Goal: Book appointment/travel/reservation

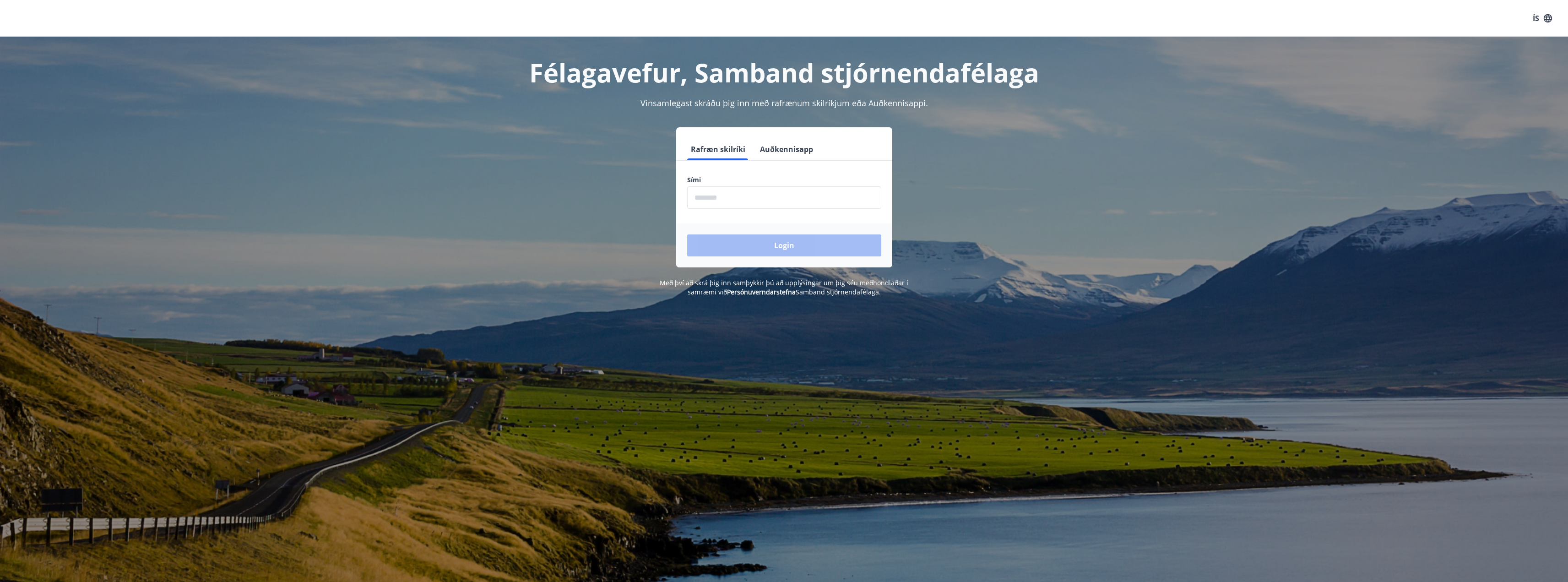
click at [737, 199] on input "phone" at bounding box center [784, 197] width 194 height 23
type input "********"
click at [737, 247] on button "Login" at bounding box center [784, 245] width 194 height 22
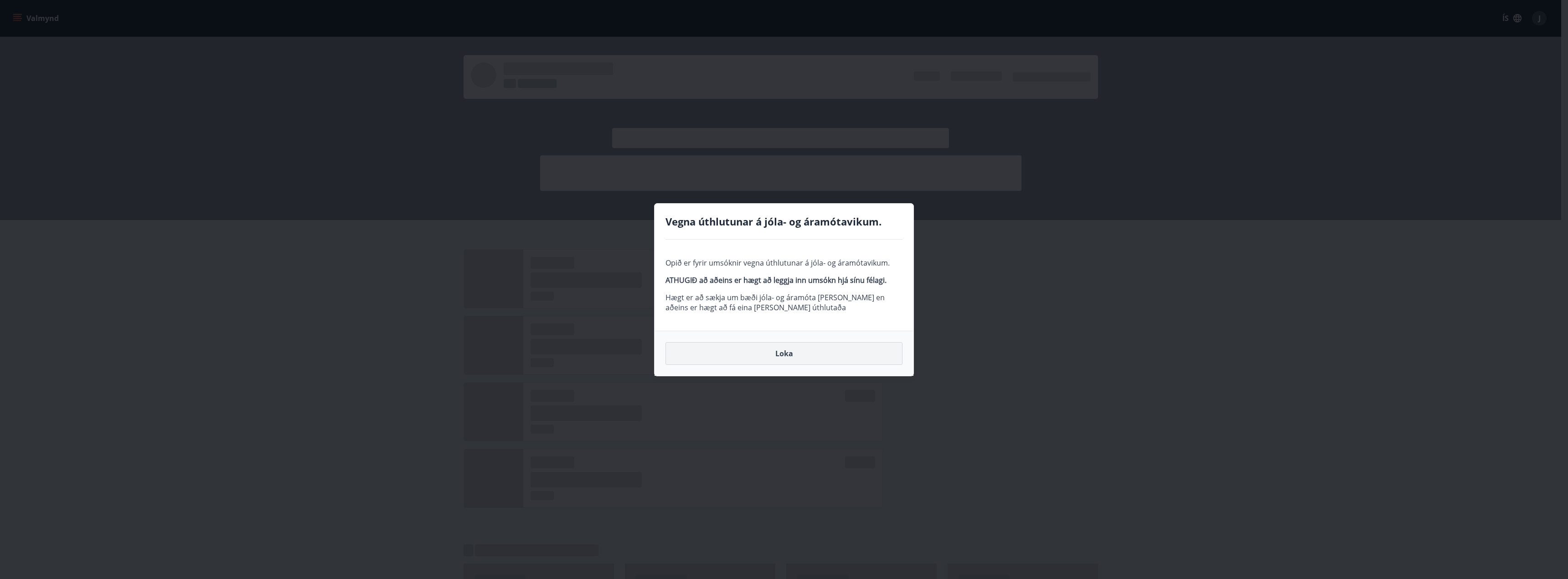
click at [758, 354] on button "Loka" at bounding box center [783, 353] width 237 height 23
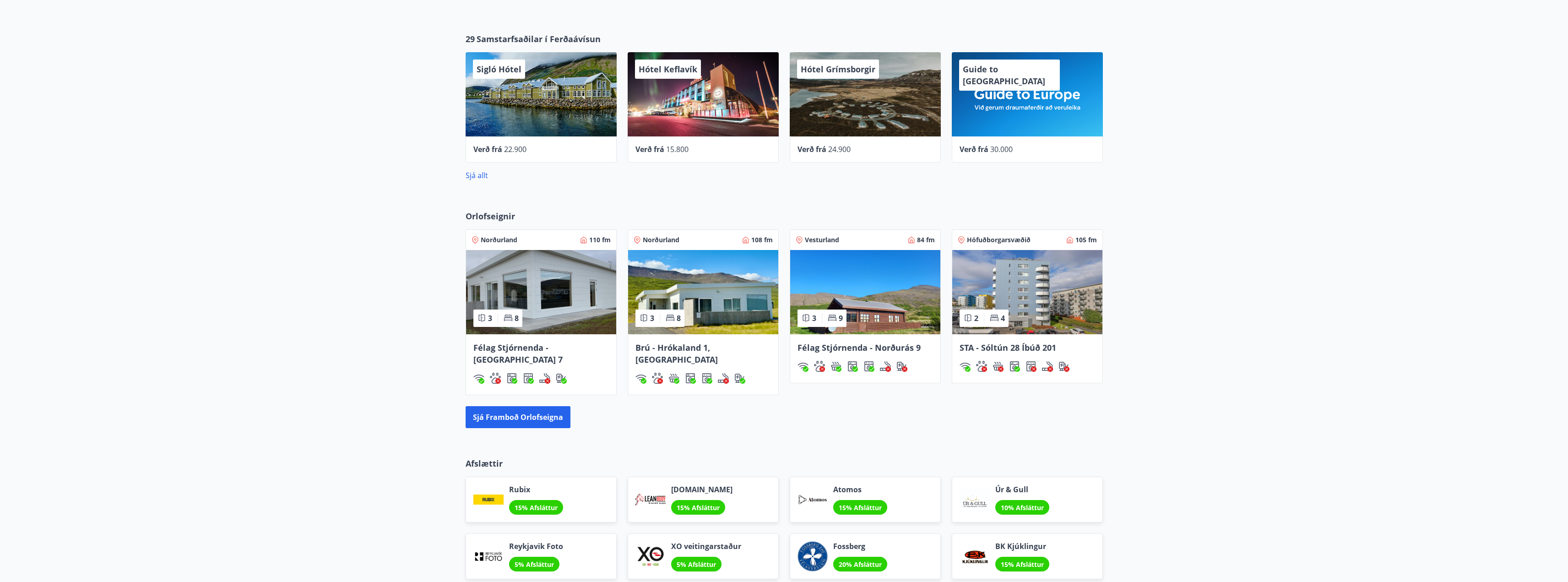
scroll to position [987, 0]
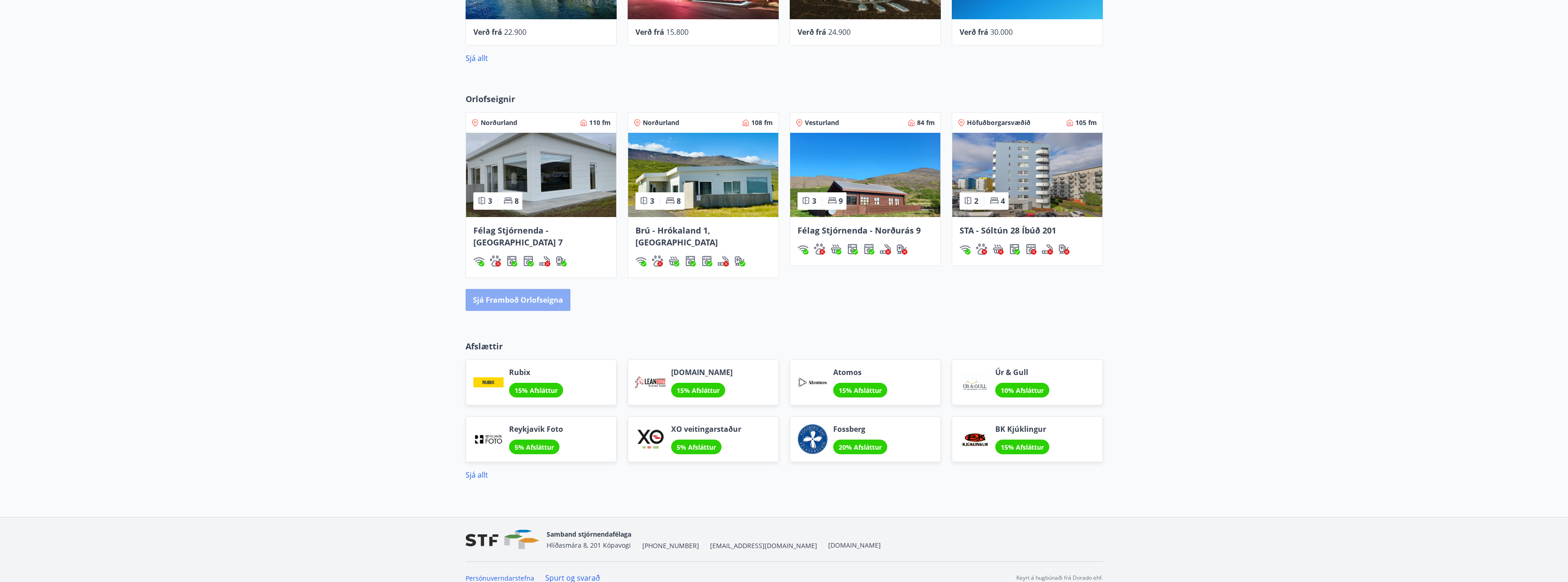
click at [514, 289] on button "Sjá framboð orlofseigna" at bounding box center [518, 300] width 105 height 22
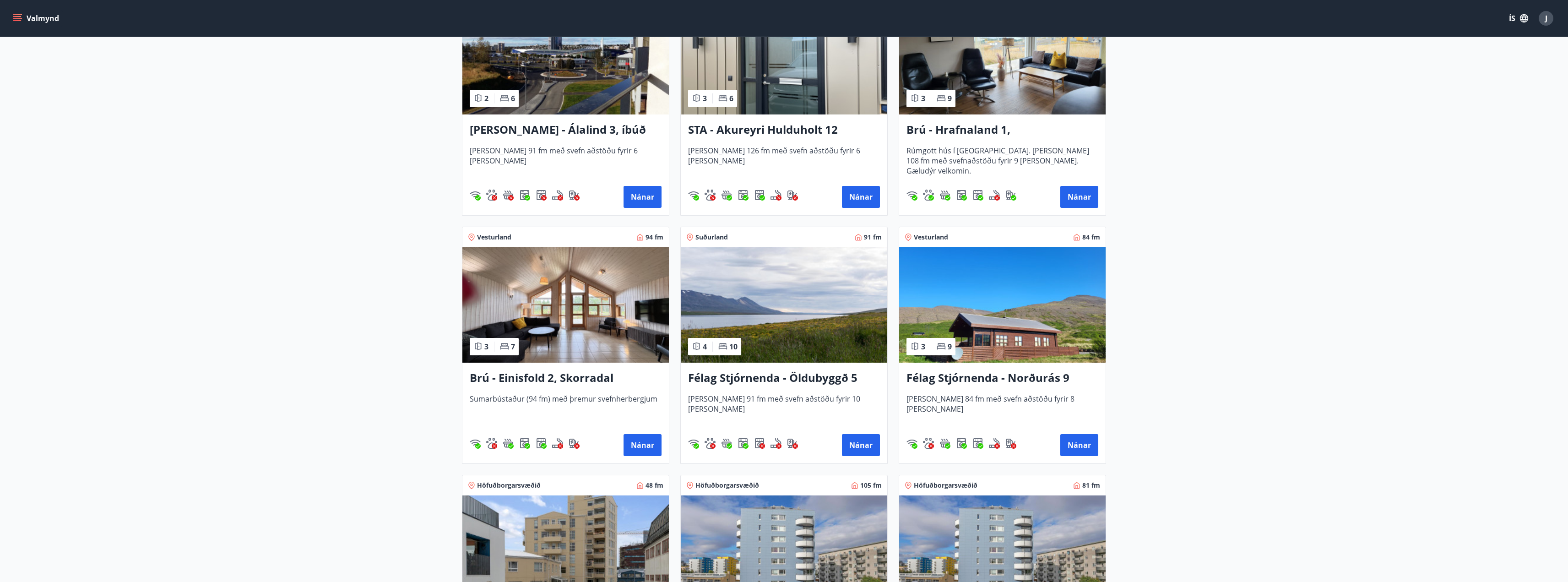
scroll to position [504, 0]
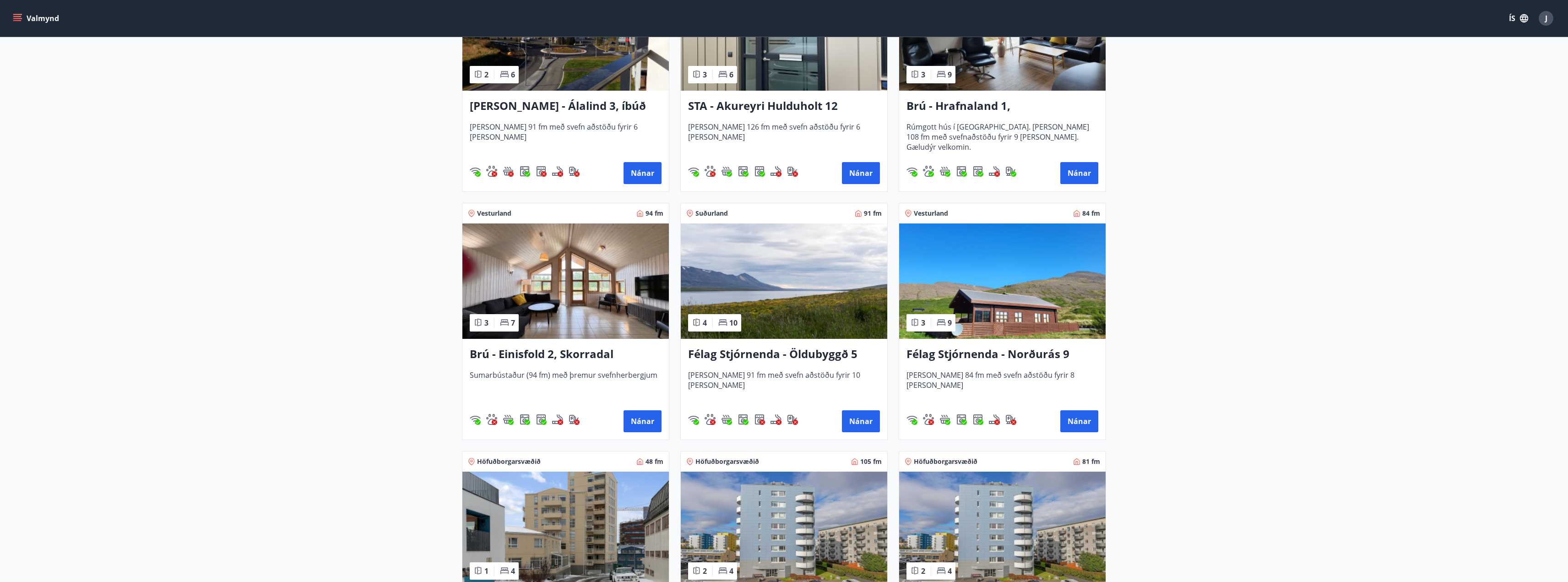
click at [1034, 353] on h3 "Félag Stjórnenda - Norðurás 9" at bounding box center [1003, 354] width 192 height 17
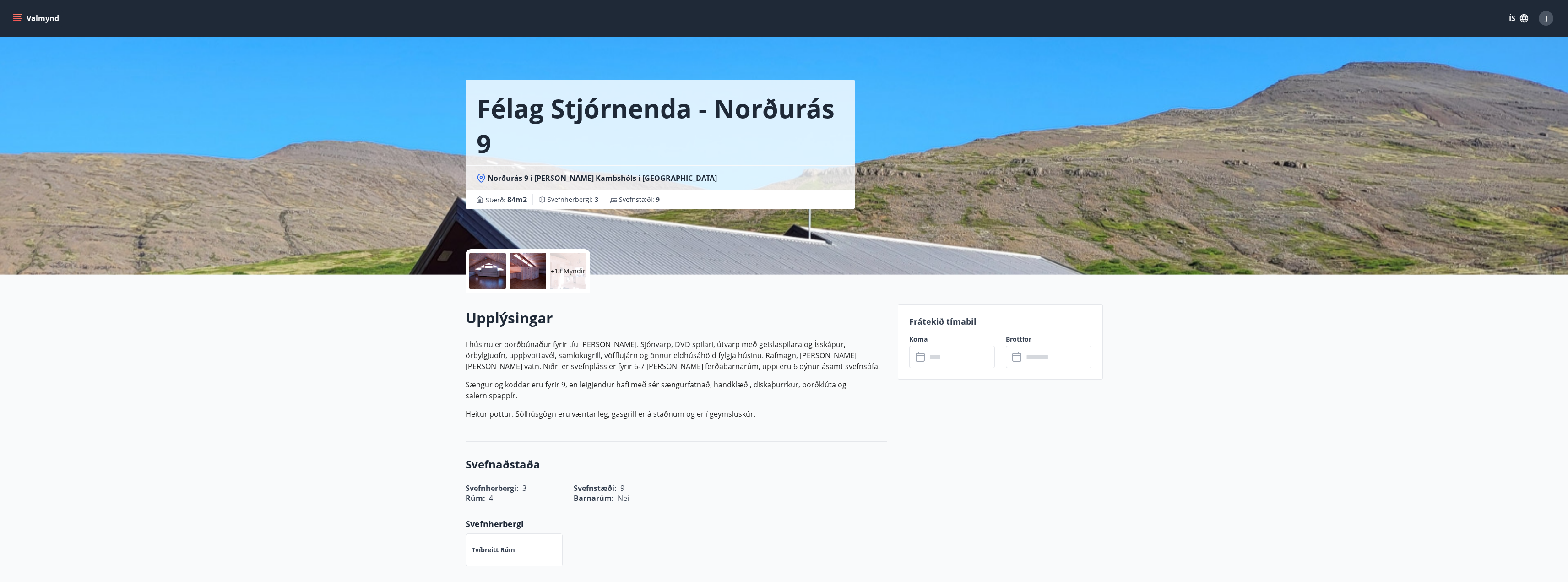
click at [658, 358] on p "Í húsinu er borðbúnaður fyrir tíu [PERSON_NAME]. Sjónvarp, DVD spilari, útvarp …" at bounding box center [676, 355] width 421 height 33
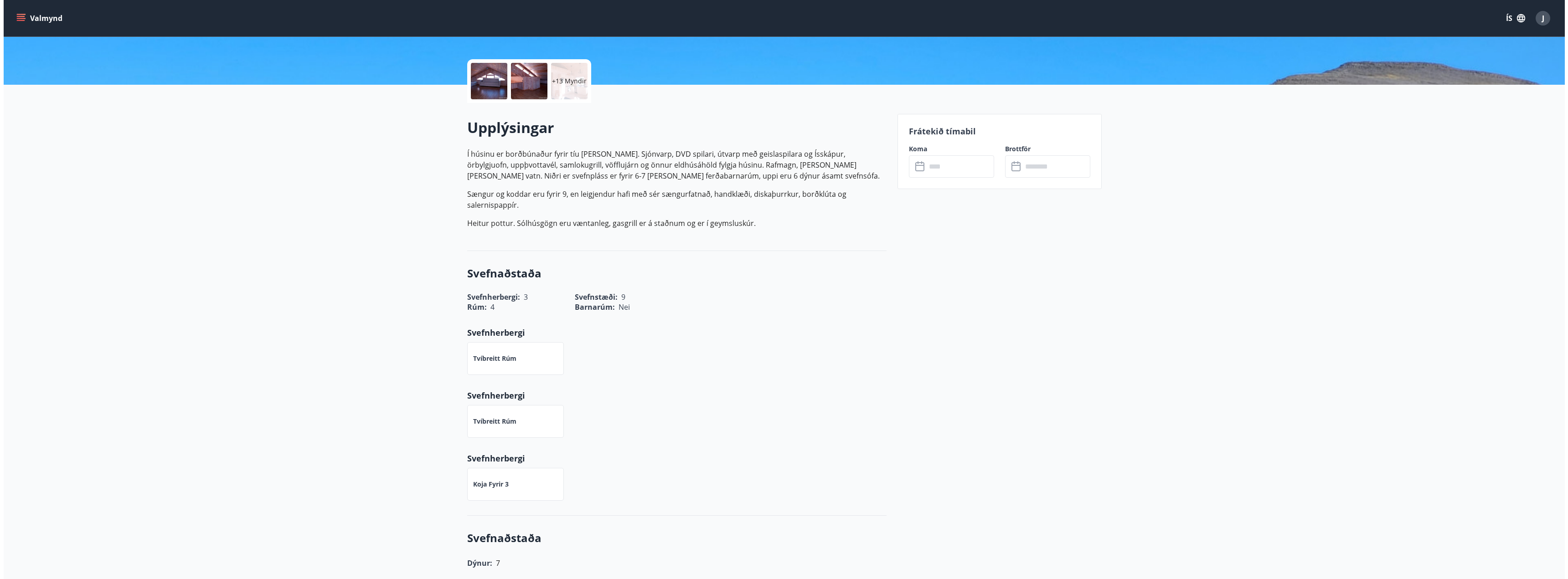
scroll to position [46, 0]
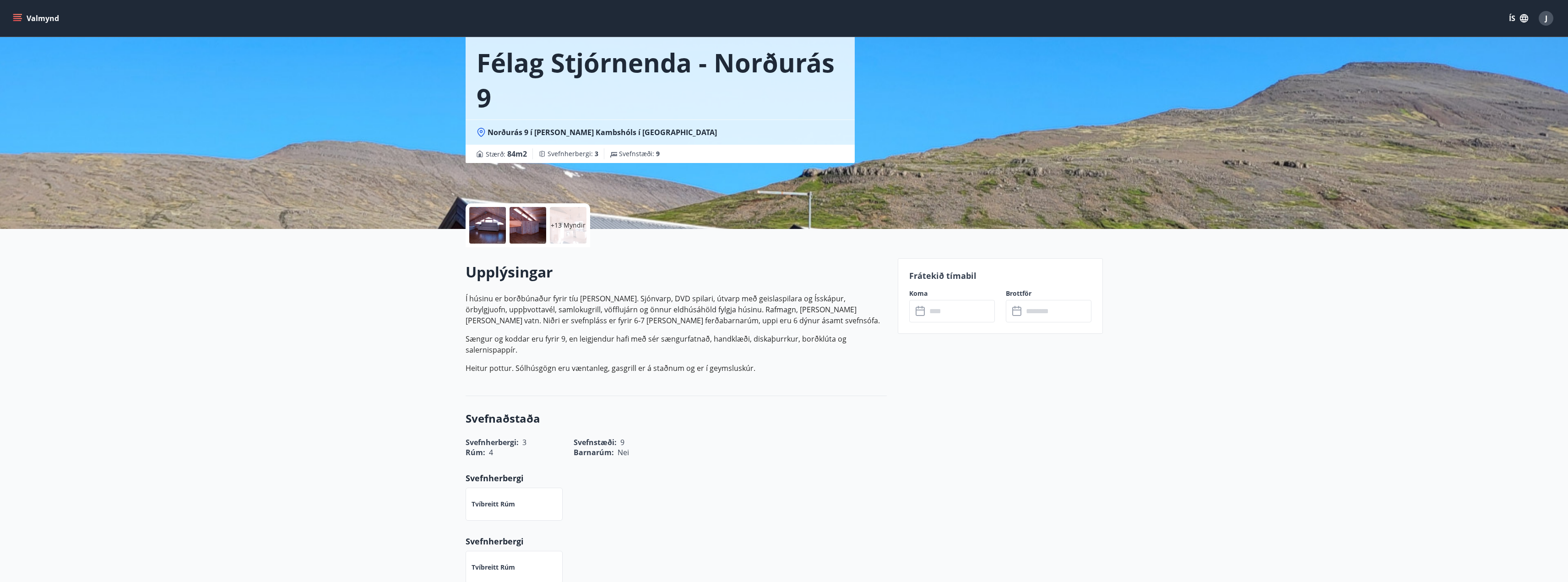
click at [565, 219] on div "+13 Myndir" at bounding box center [568, 225] width 37 height 37
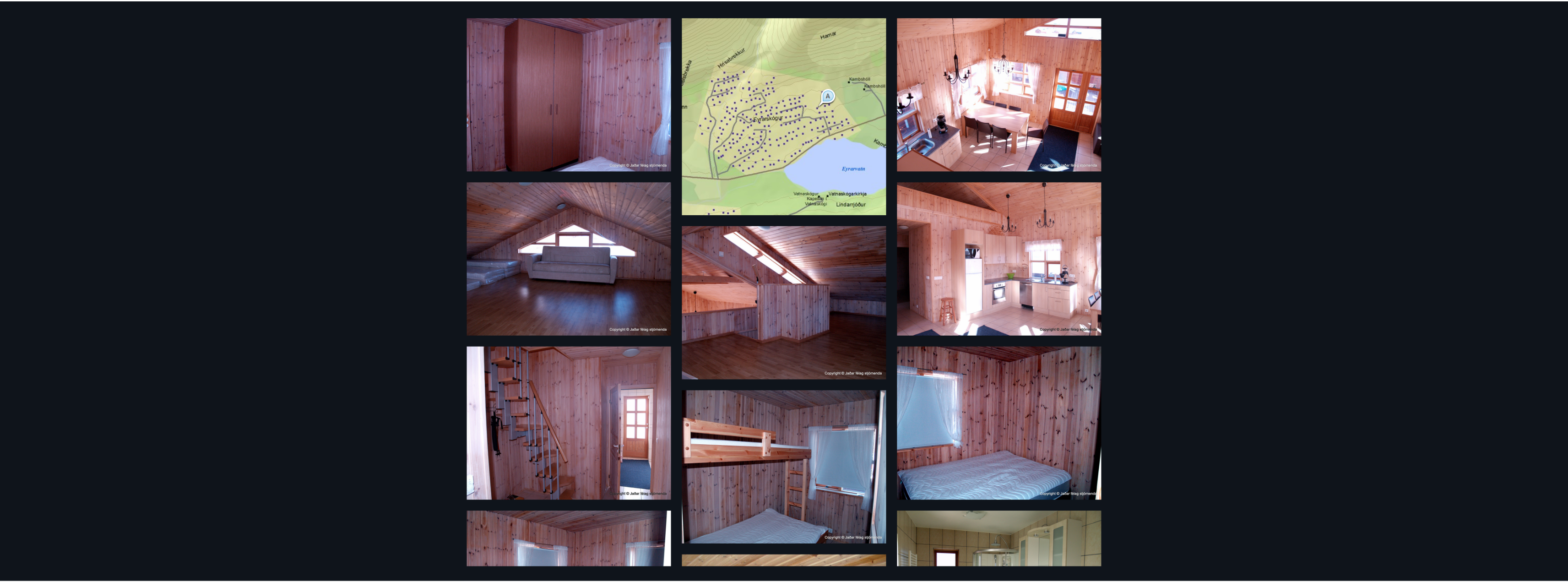
scroll to position [0, 0]
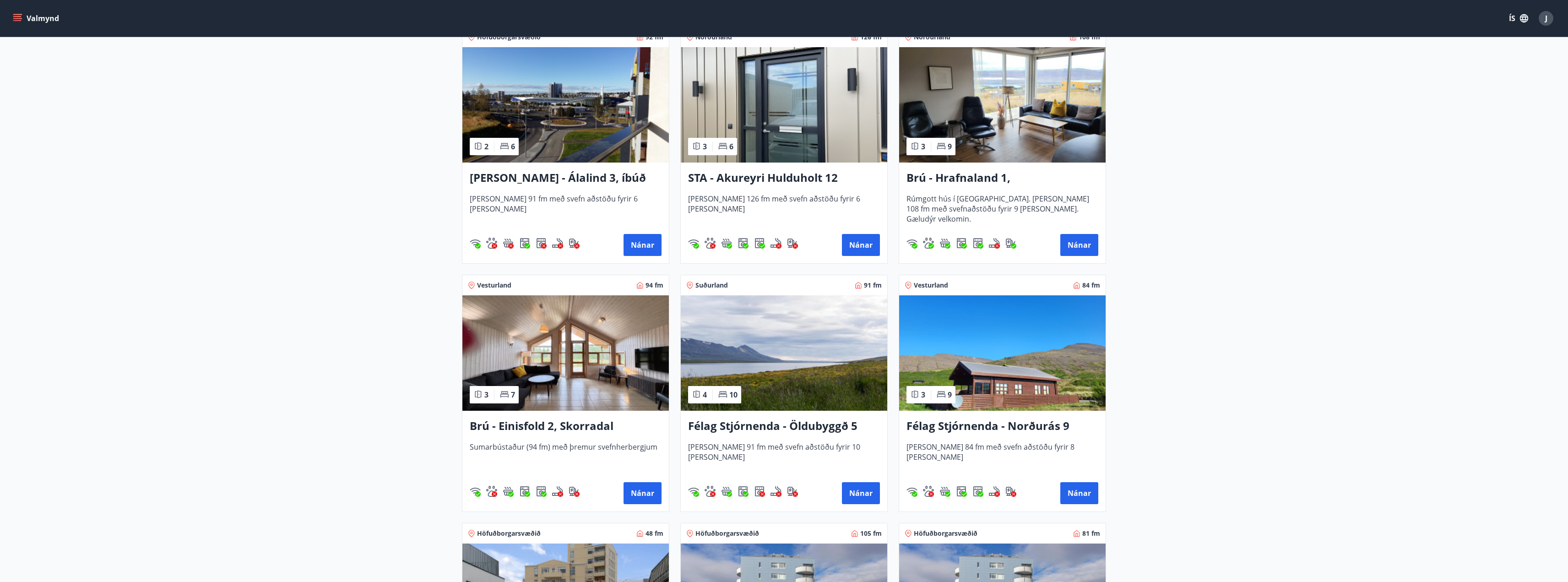
scroll to position [550, 0]
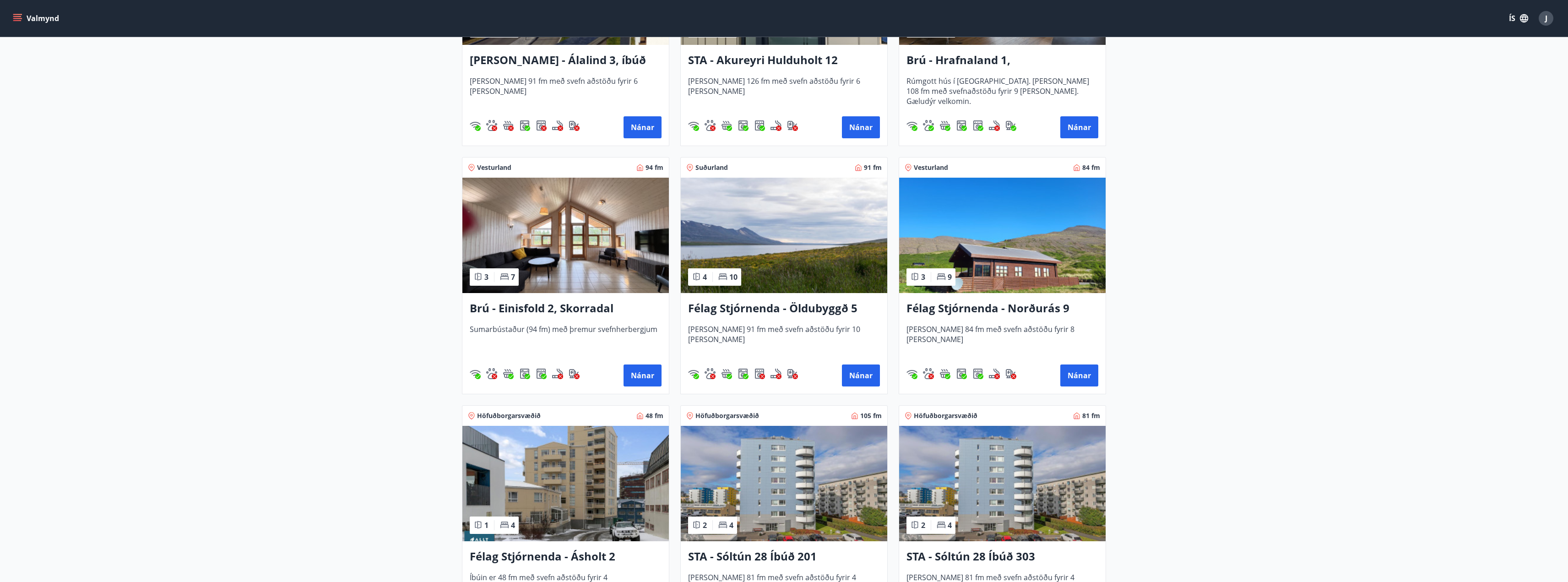
click at [578, 305] on h3 "Brú - Einisfold 2, Skorradal" at bounding box center [565, 308] width 192 height 17
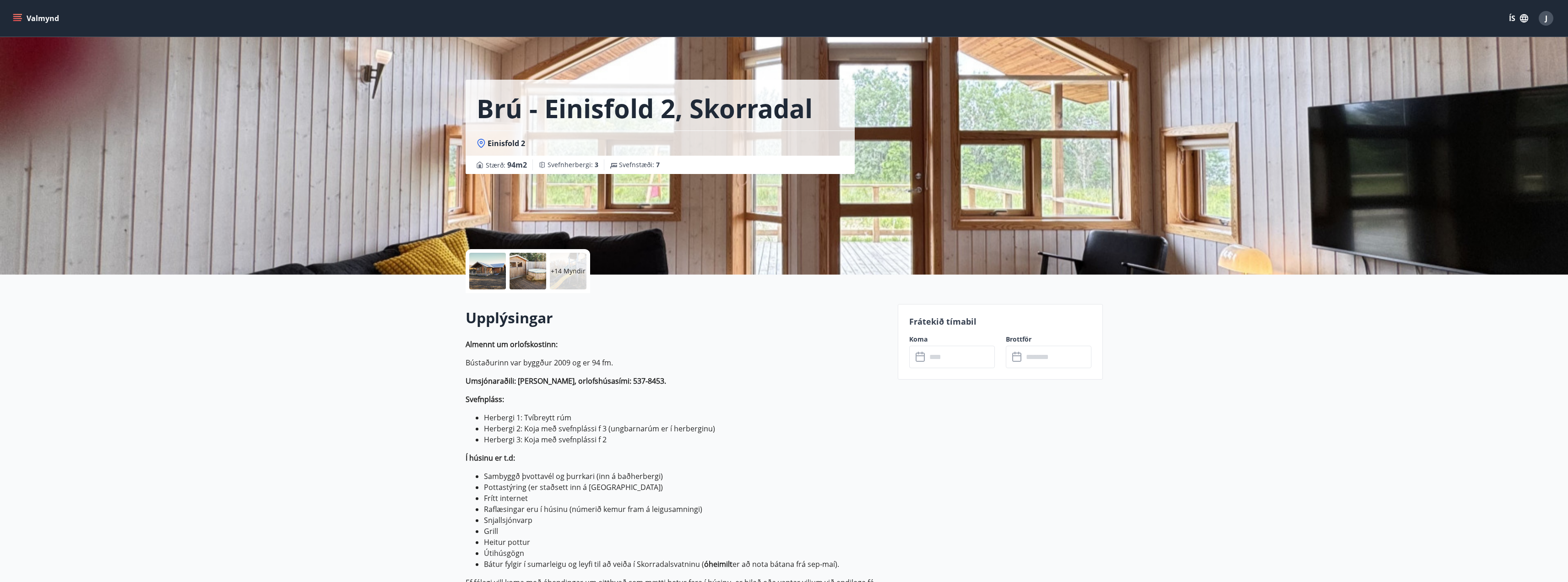
click at [567, 270] on p "+14 Myndir" at bounding box center [568, 271] width 35 height 9
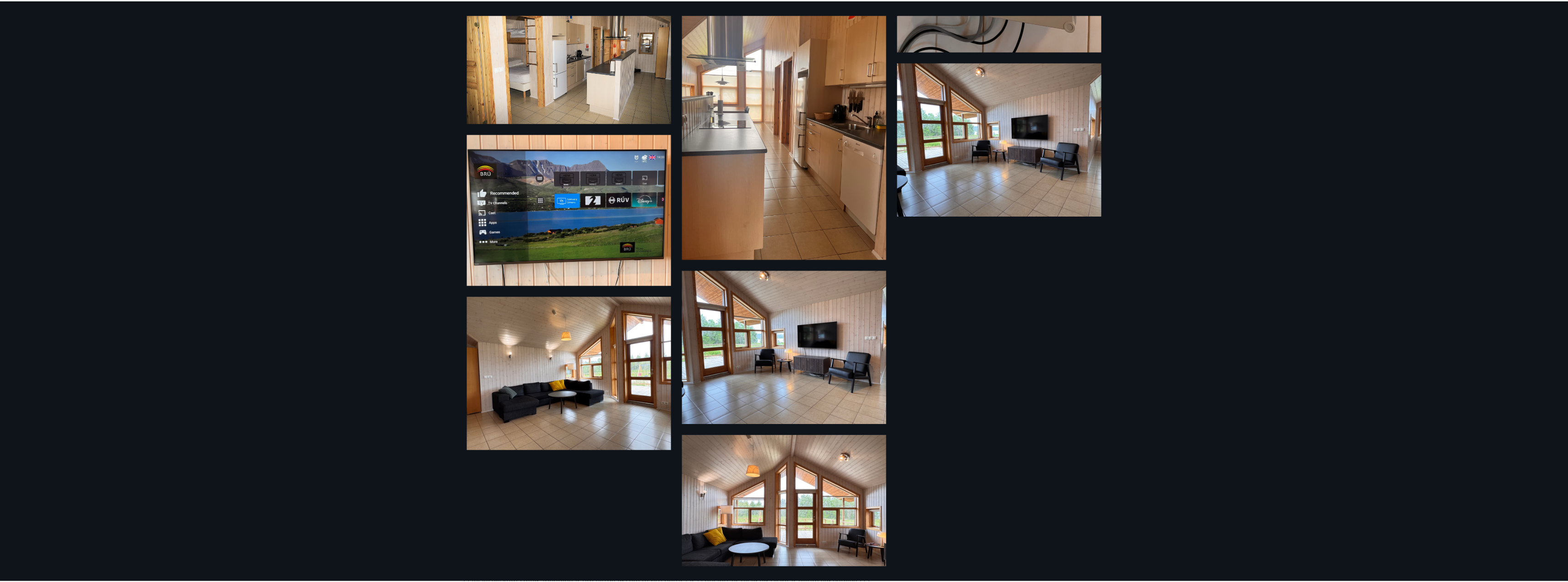
scroll to position [869, 0]
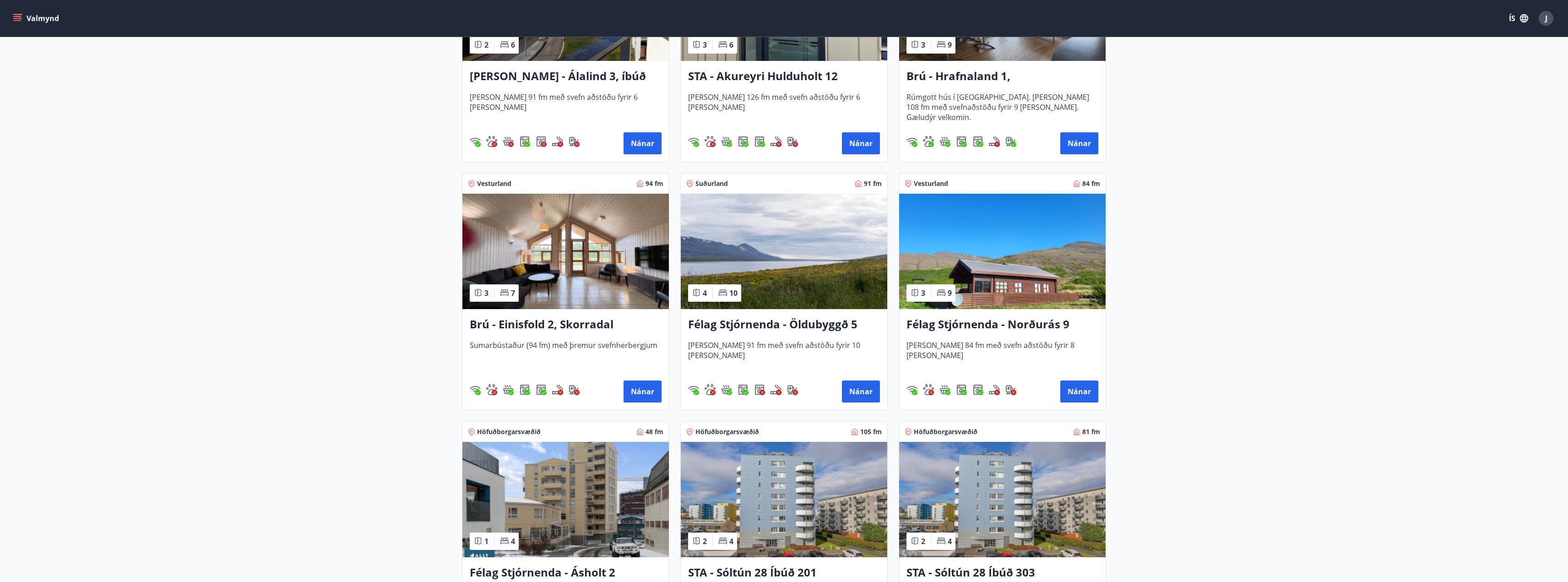
scroll to position [550, 0]
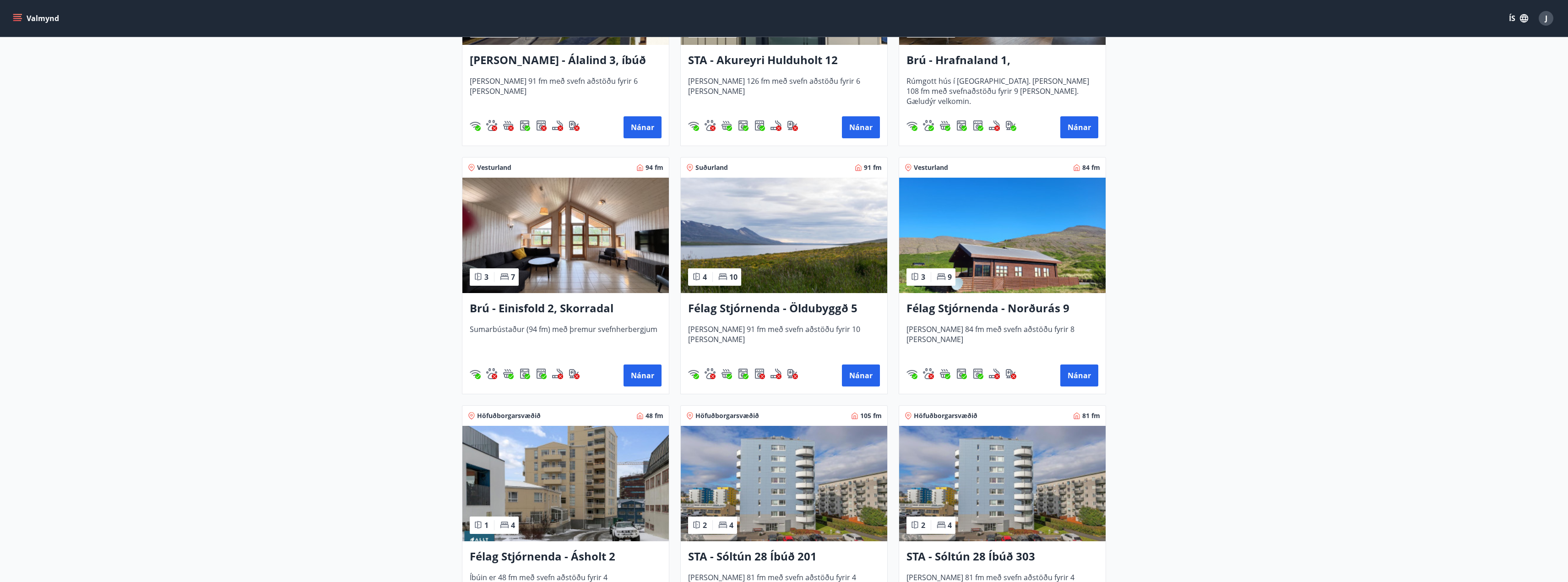
click at [734, 311] on h3 "Félag Stjórnenda - Öldubyggð 5" at bounding box center [784, 308] width 192 height 17
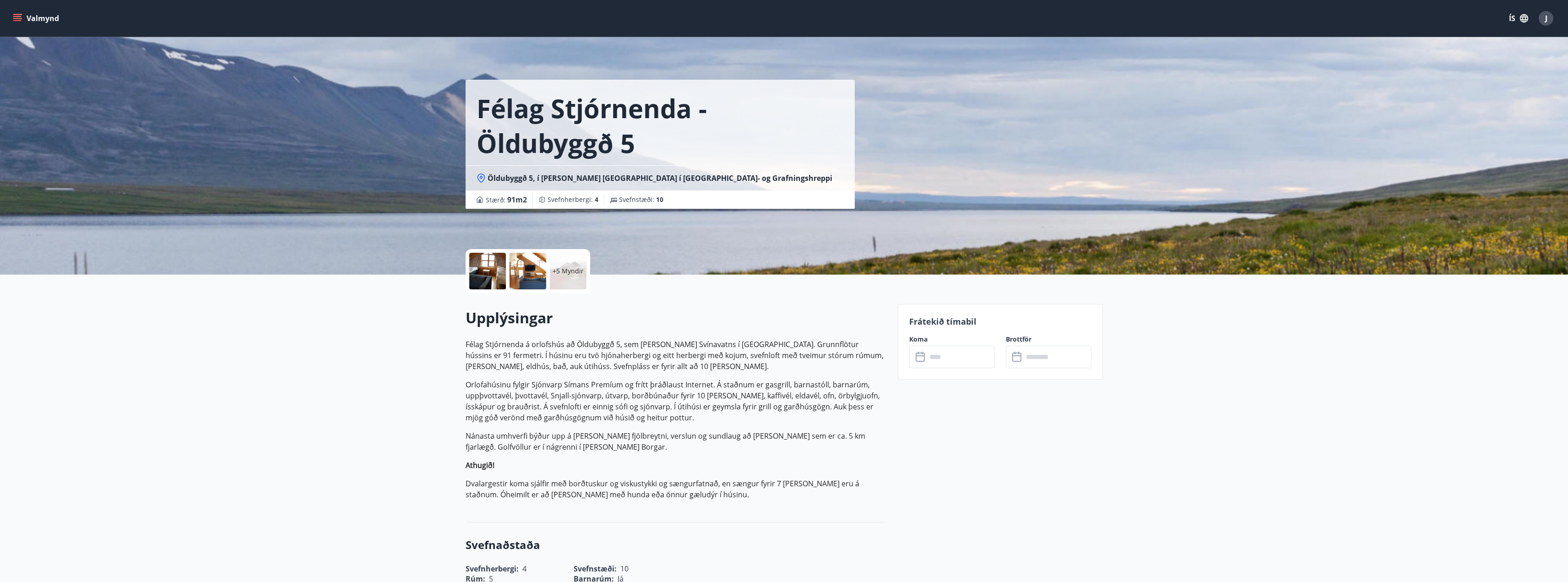
click at [564, 269] on p "+5 Myndir" at bounding box center [568, 271] width 31 height 9
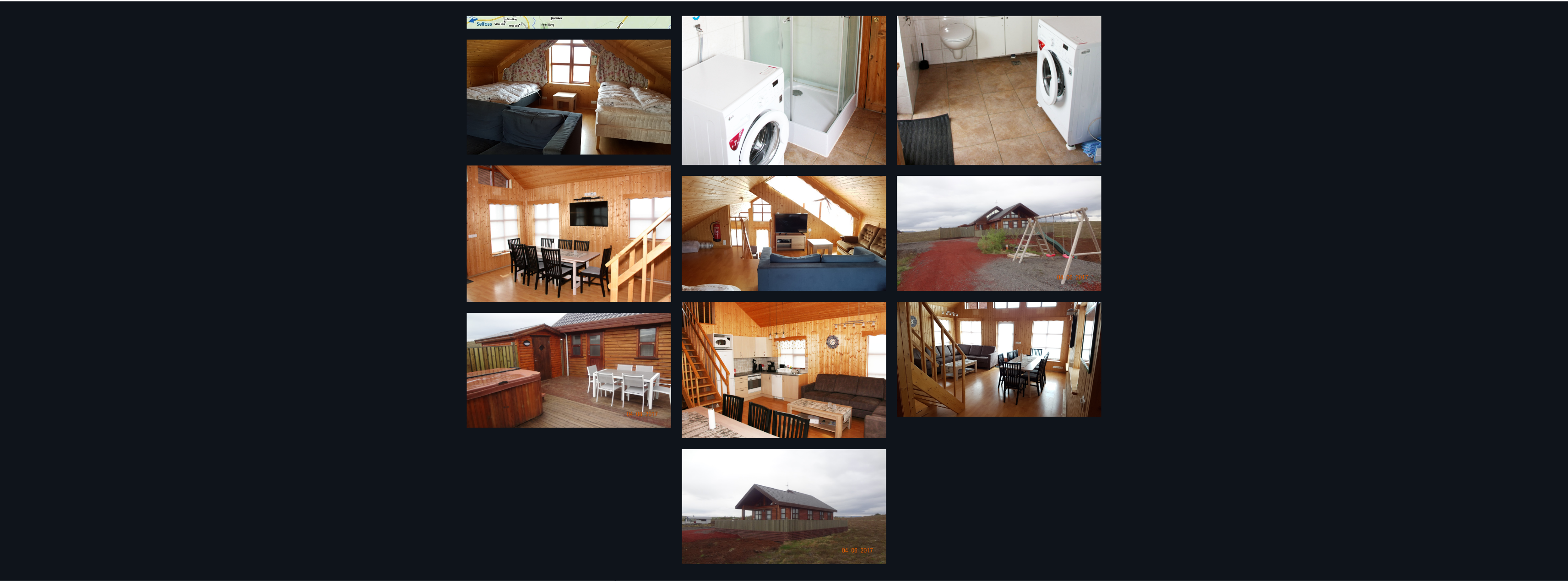
scroll to position [195, 0]
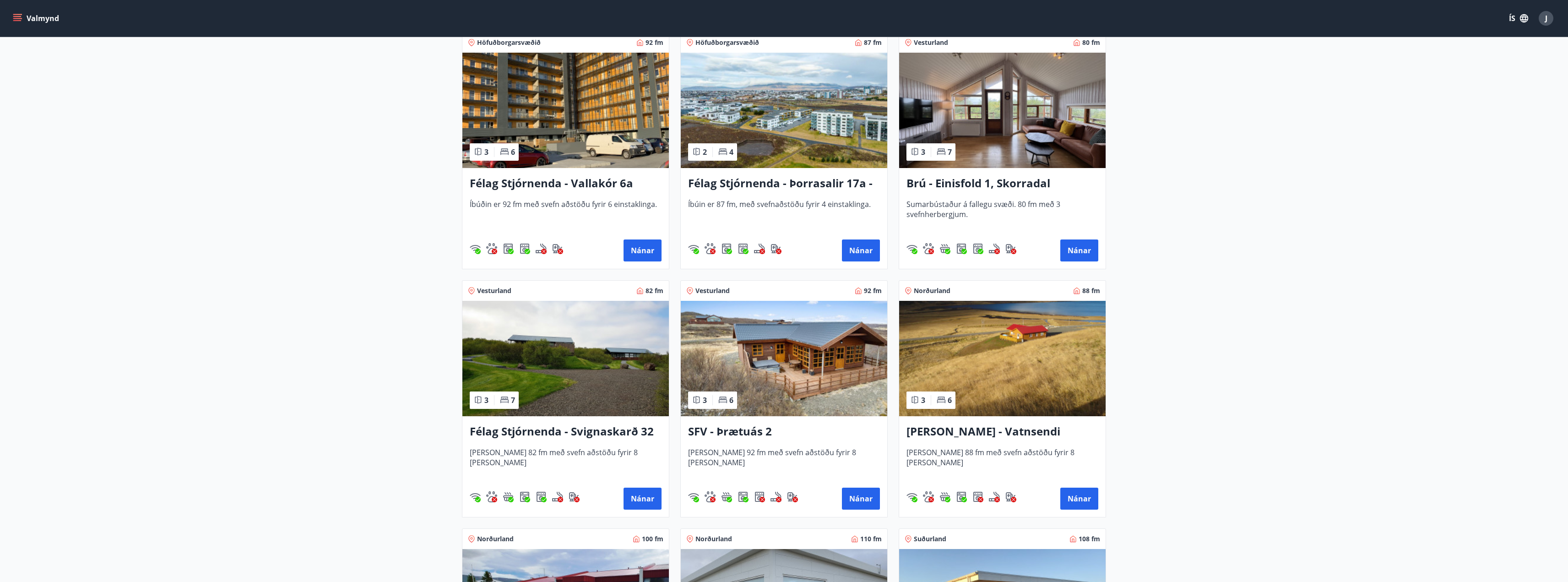
scroll to position [1419, 0]
click at [996, 430] on h3 "[PERSON_NAME] - Vatnsendi Ólafsfirði" at bounding box center [1003, 431] width 192 height 17
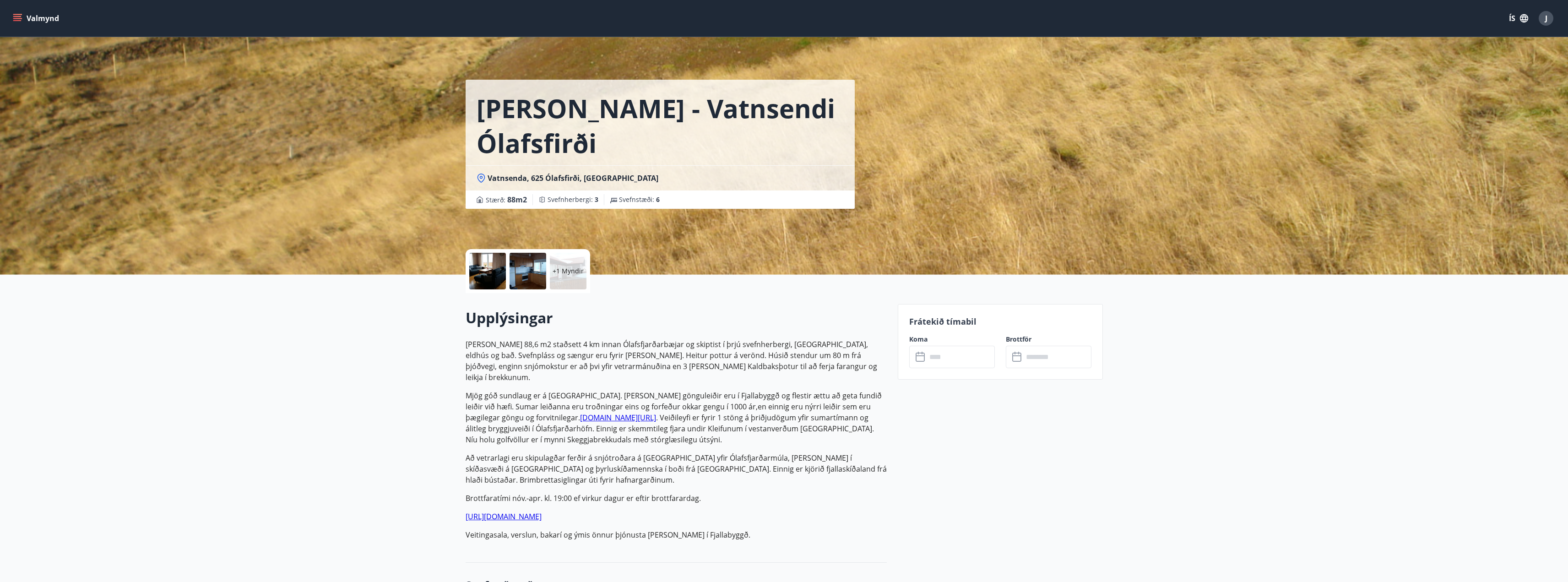
click at [570, 269] on p "+1 Myndir" at bounding box center [568, 271] width 31 height 9
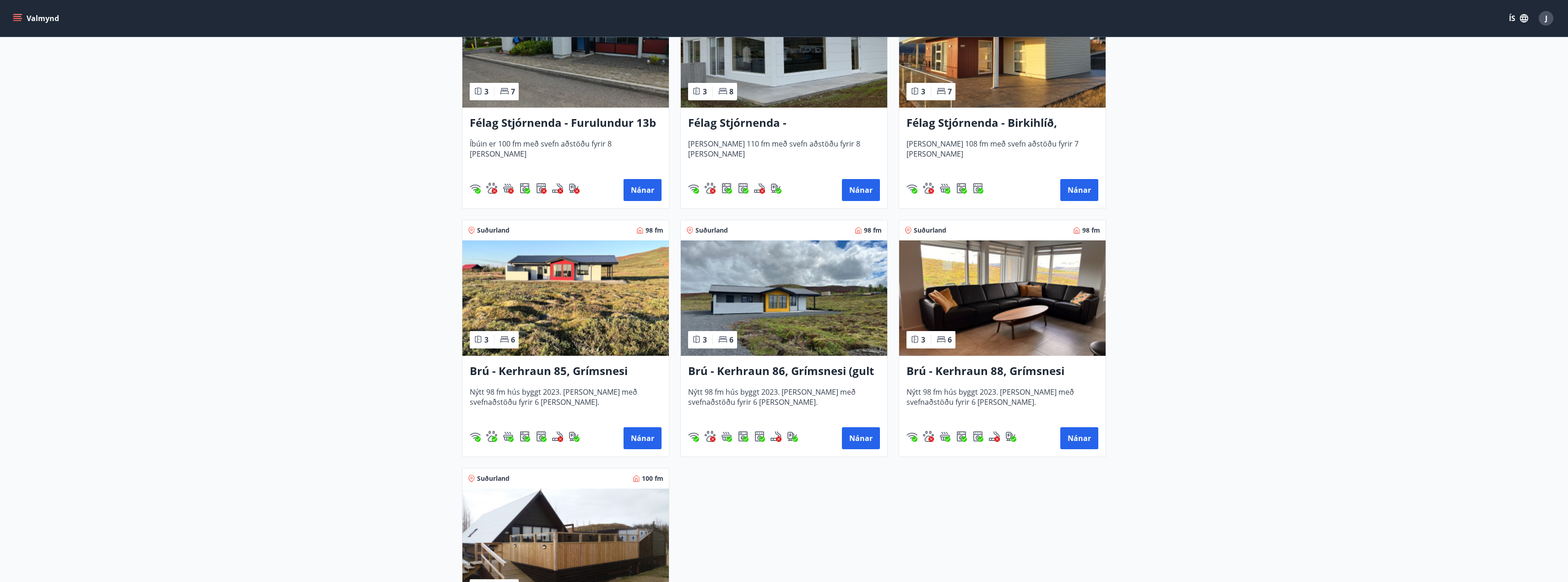
scroll to position [1945, 0]
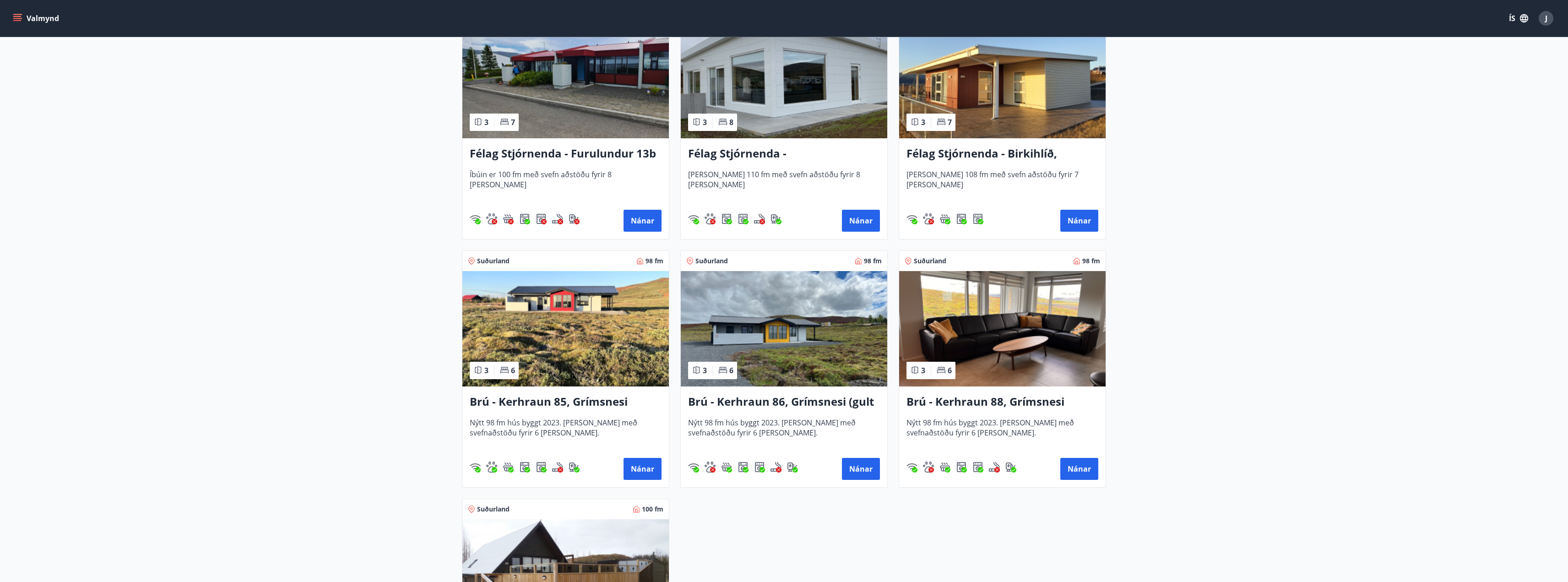
click at [944, 402] on h3 "Brú - Kerhraun 88, Grímsnesi (grænt hús)" at bounding box center [1003, 402] width 192 height 17
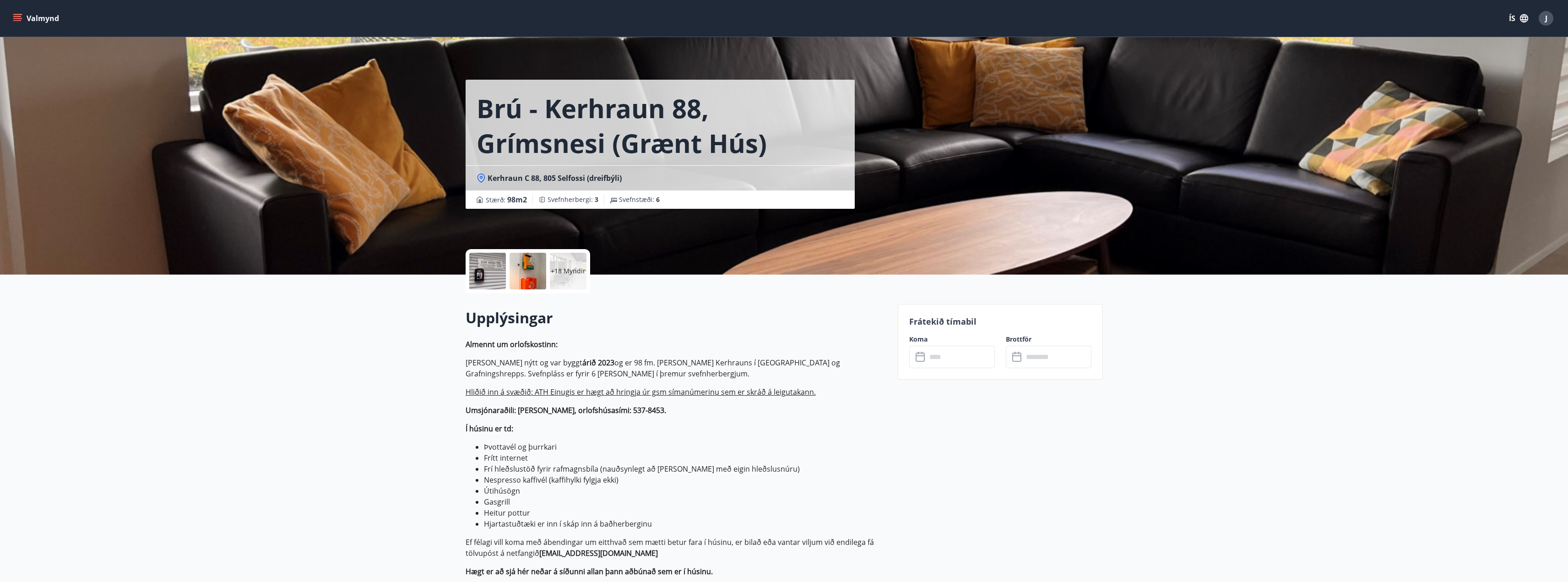
click at [572, 276] on div "+18 Myndir" at bounding box center [568, 271] width 37 height 37
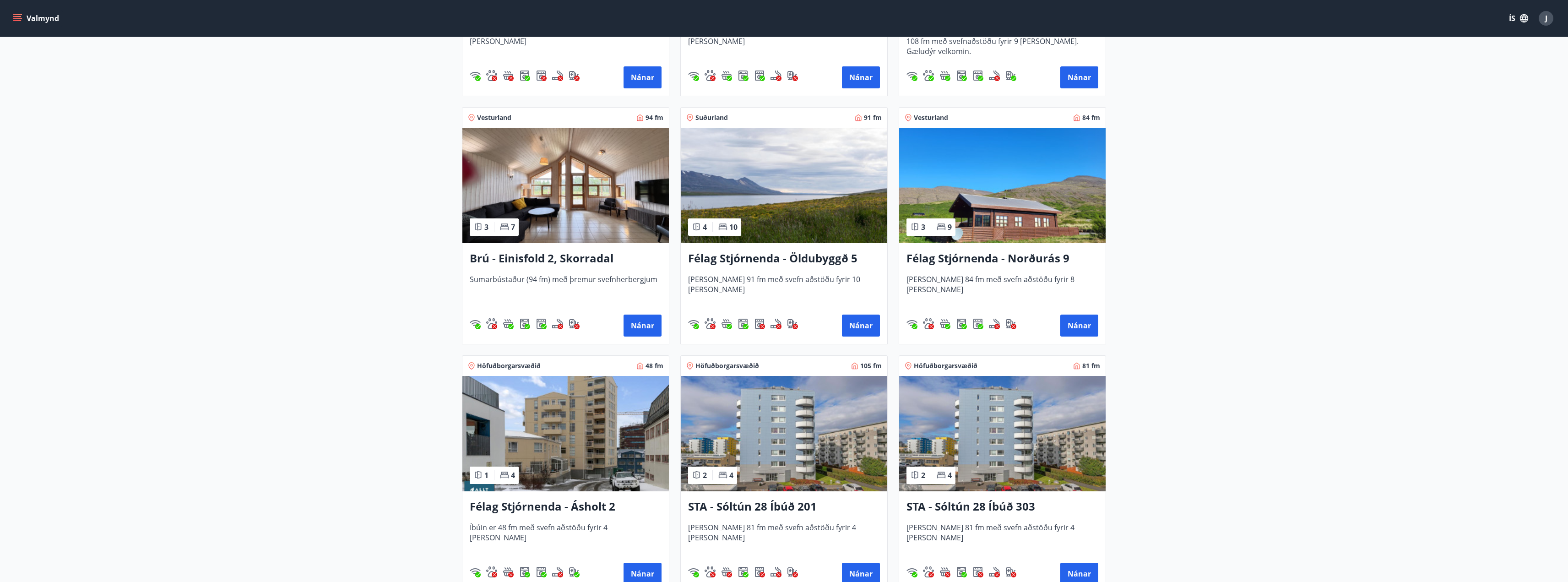
scroll to position [572, 0]
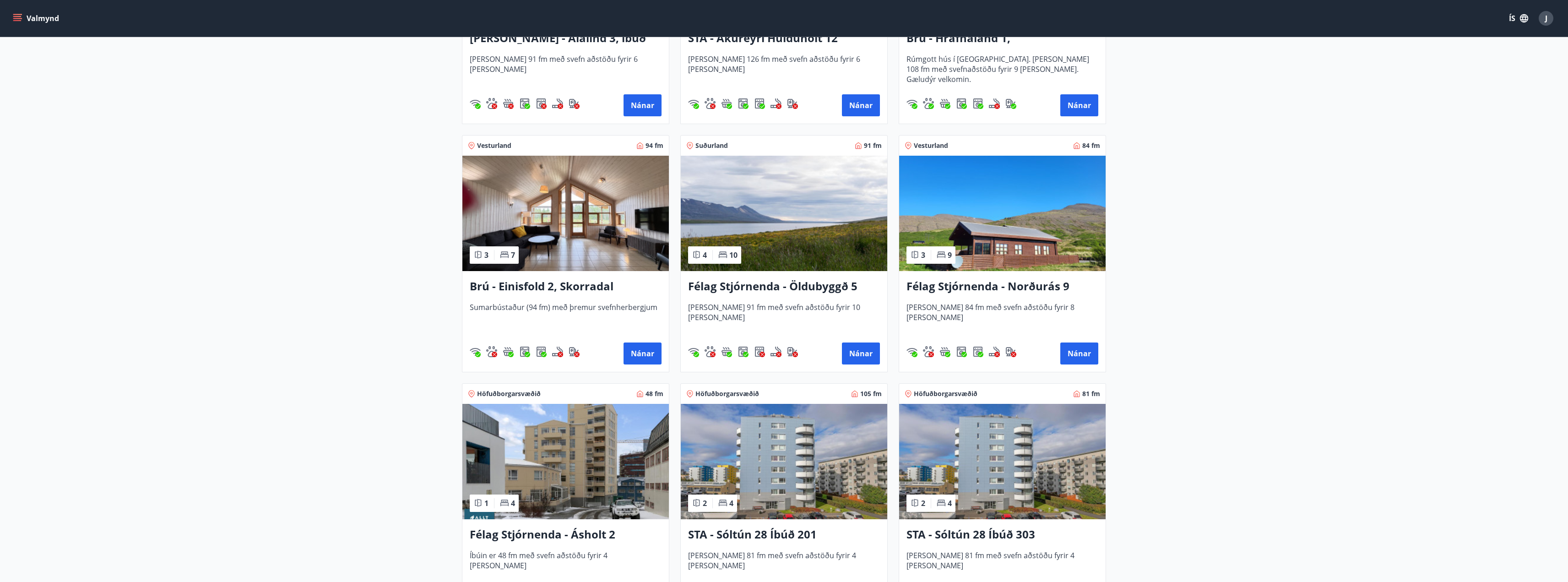
click at [786, 285] on h3 "Félag Stjórnenda - Öldubyggð 5" at bounding box center [784, 286] width 192 height 17
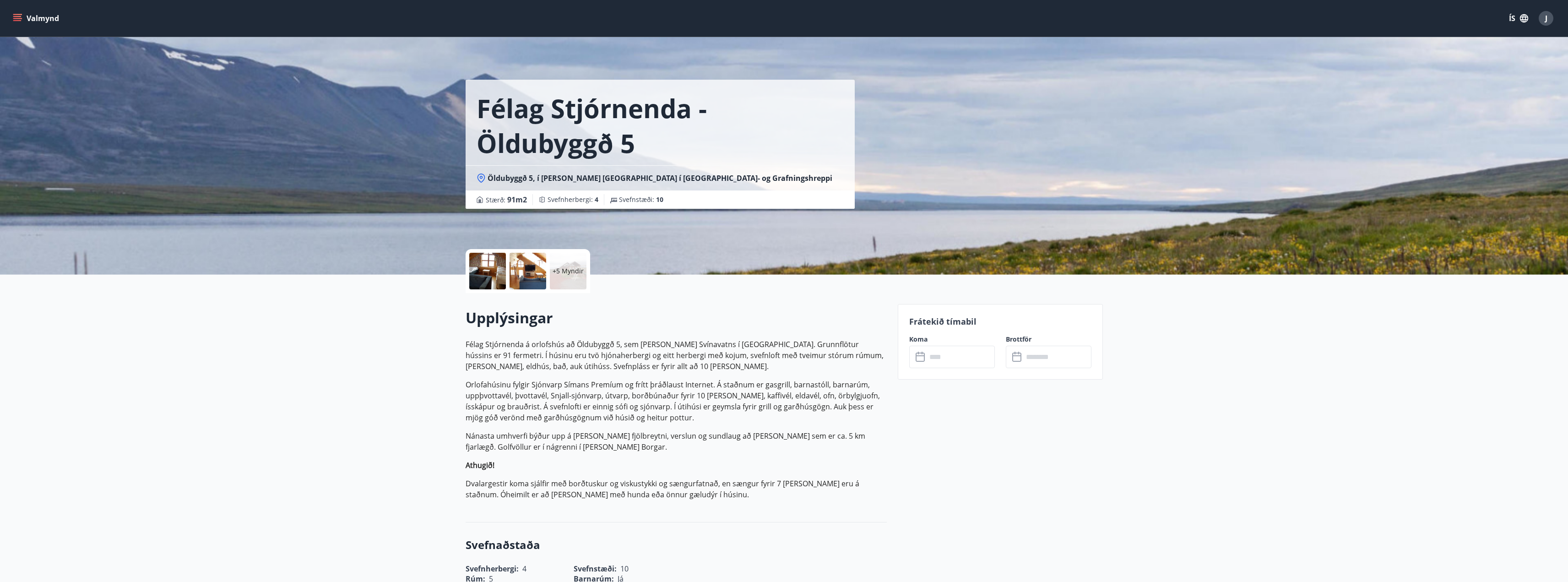
click at [559, 274] on p "+5 Myndir" at bounding box center [568, 271] width 31 height 9
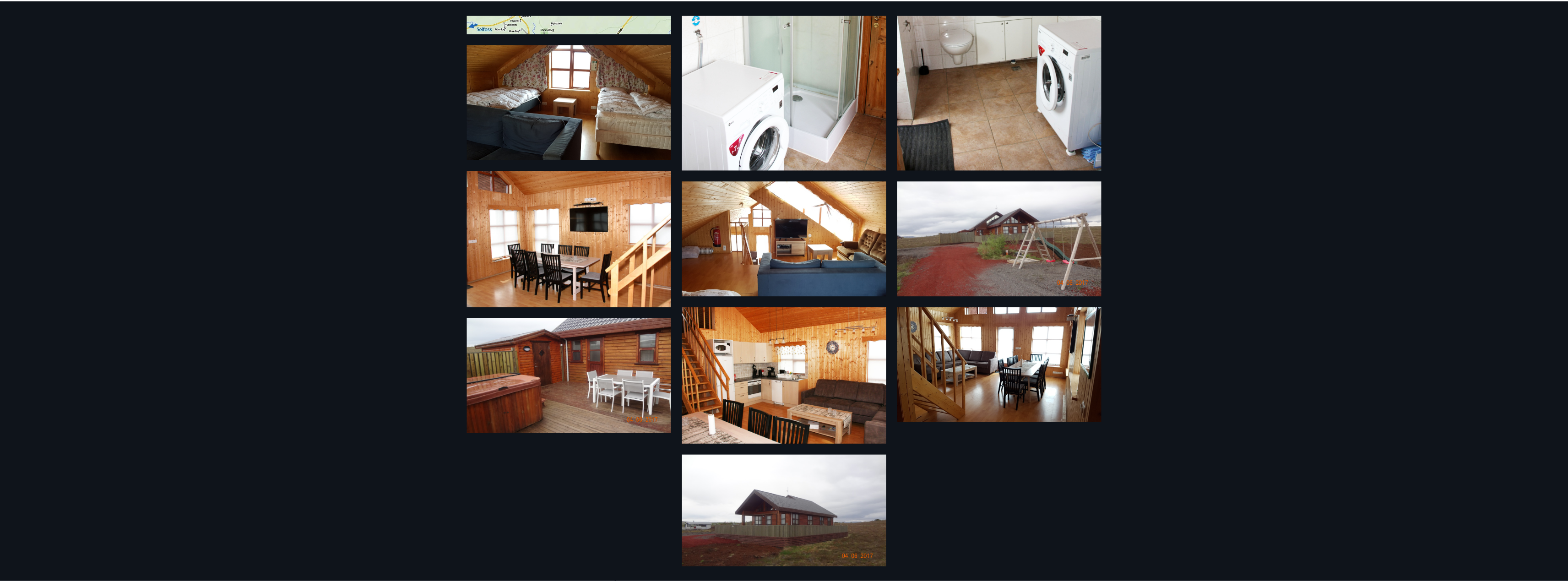
scroll to position [195, 0]
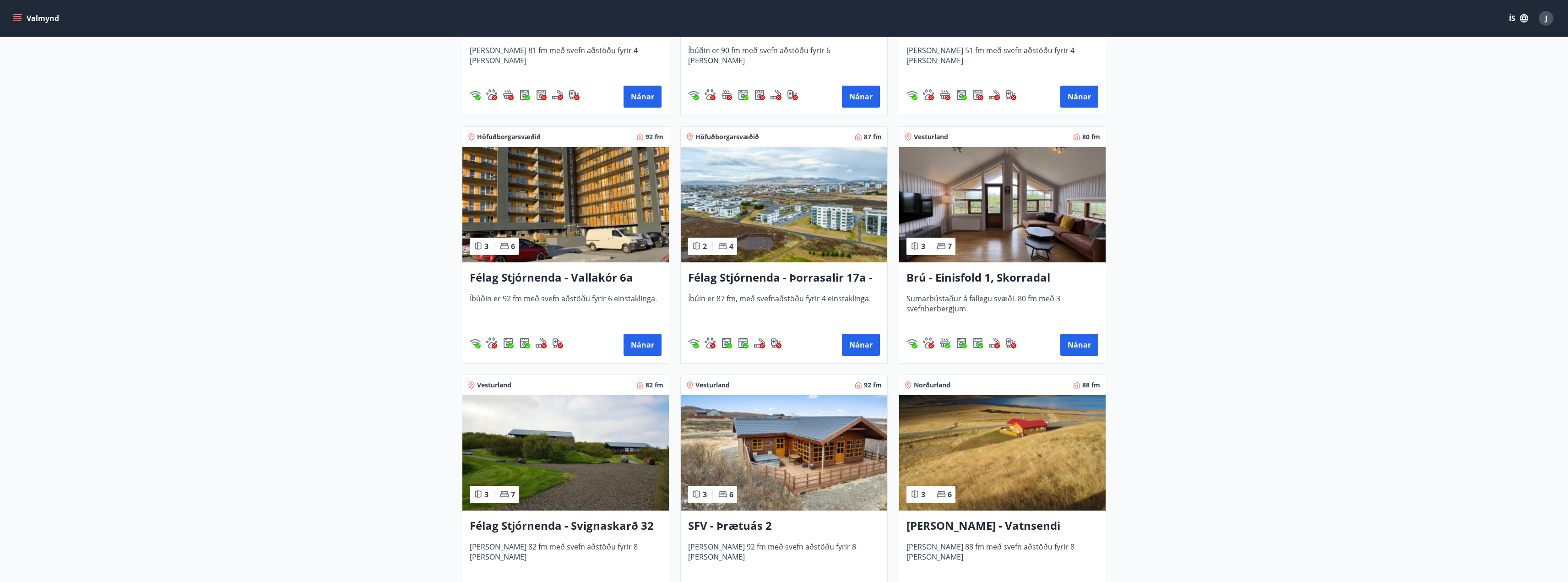
scroll to position [1419, 0]
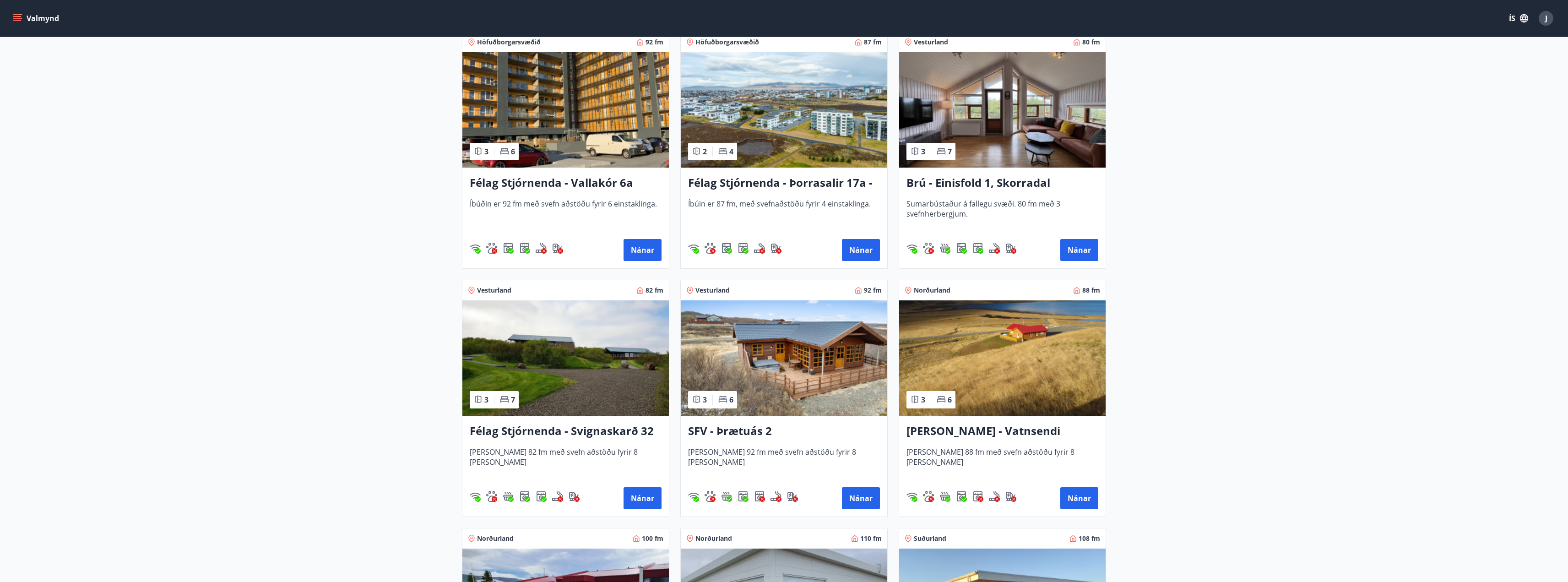
click at [1011, 180] on h3 "Brú - Einisfold 1, Skorradal" at bounding box center [1003, 183] width 192 height 17
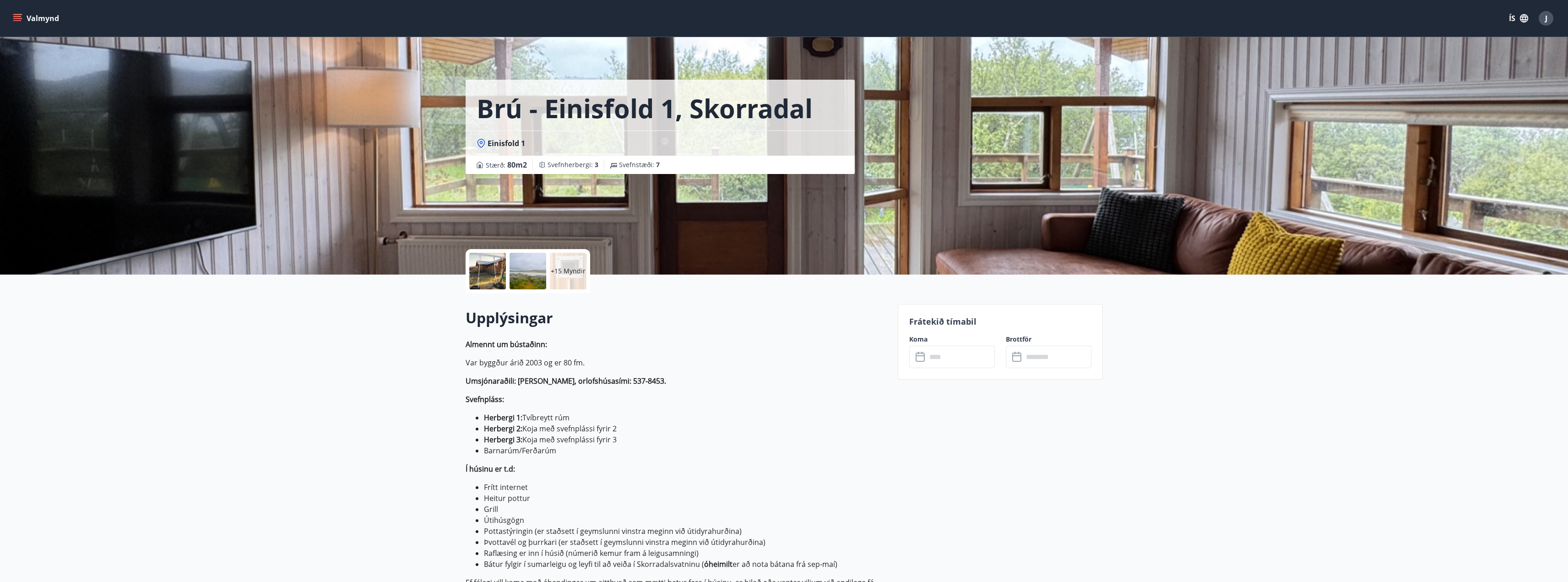
click at [566, 271] on p "+15 Myndir" at bounding box center [568, 271] width 35 height 9
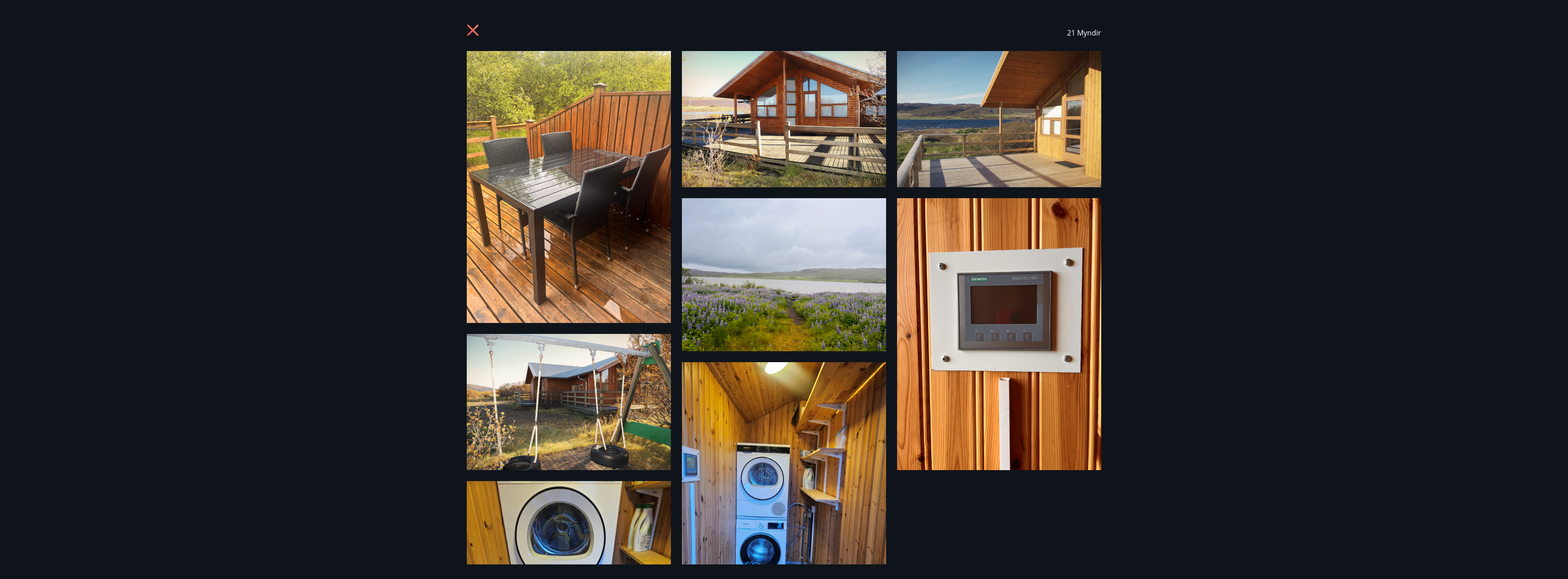
click at [1026, 139] on img at bounding box center [999, 119] width 204 height 136
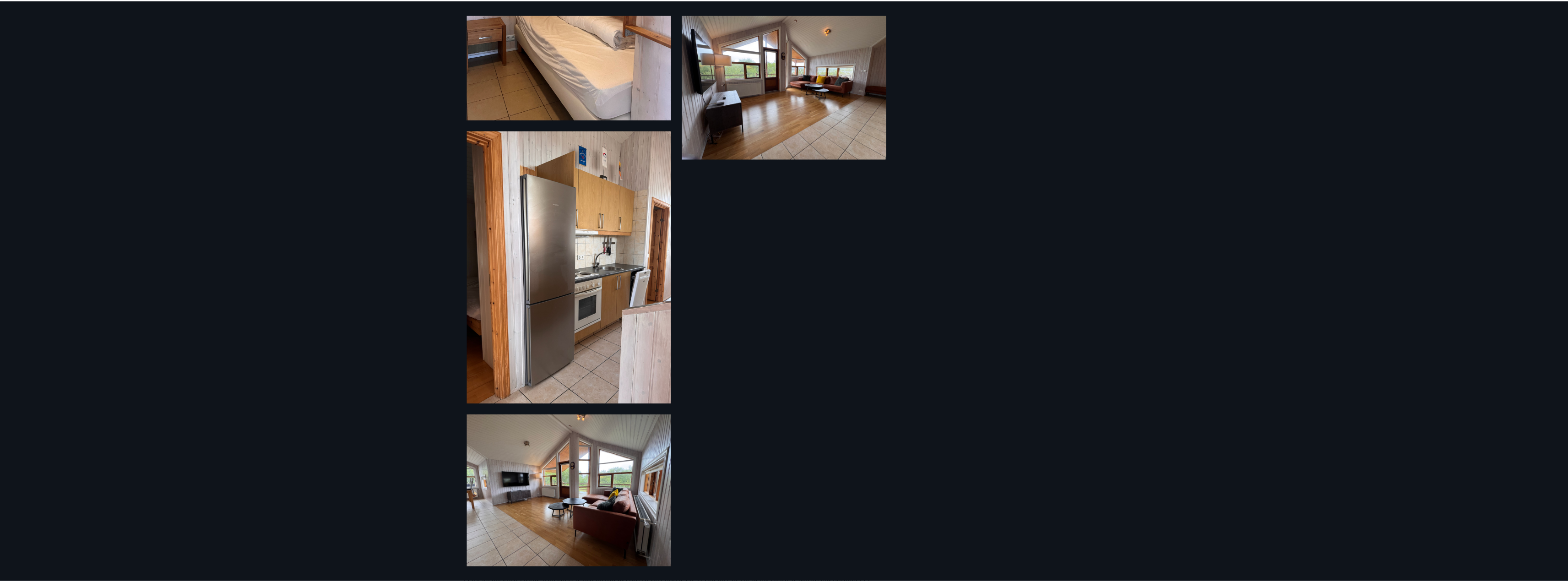
scroll to position [1244, 0]
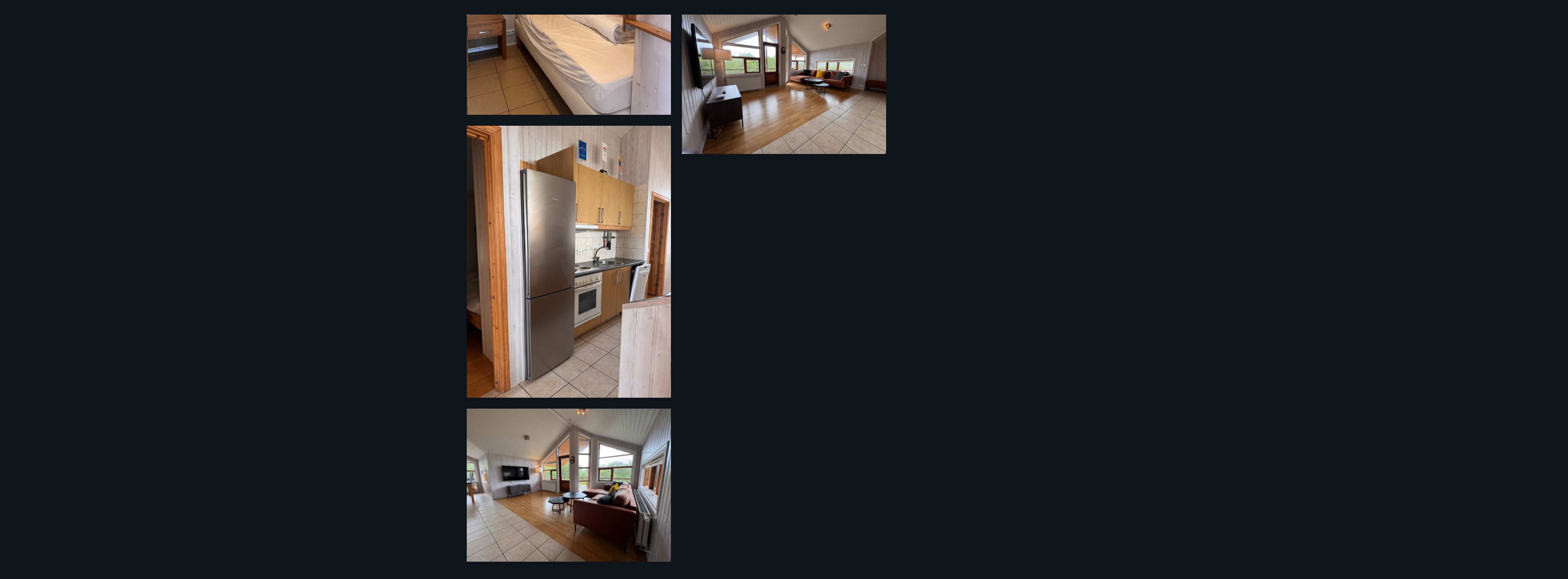
click at [376, 332] on div "21 Myndir" at bounding box center [784, 290] width 1568 height 579
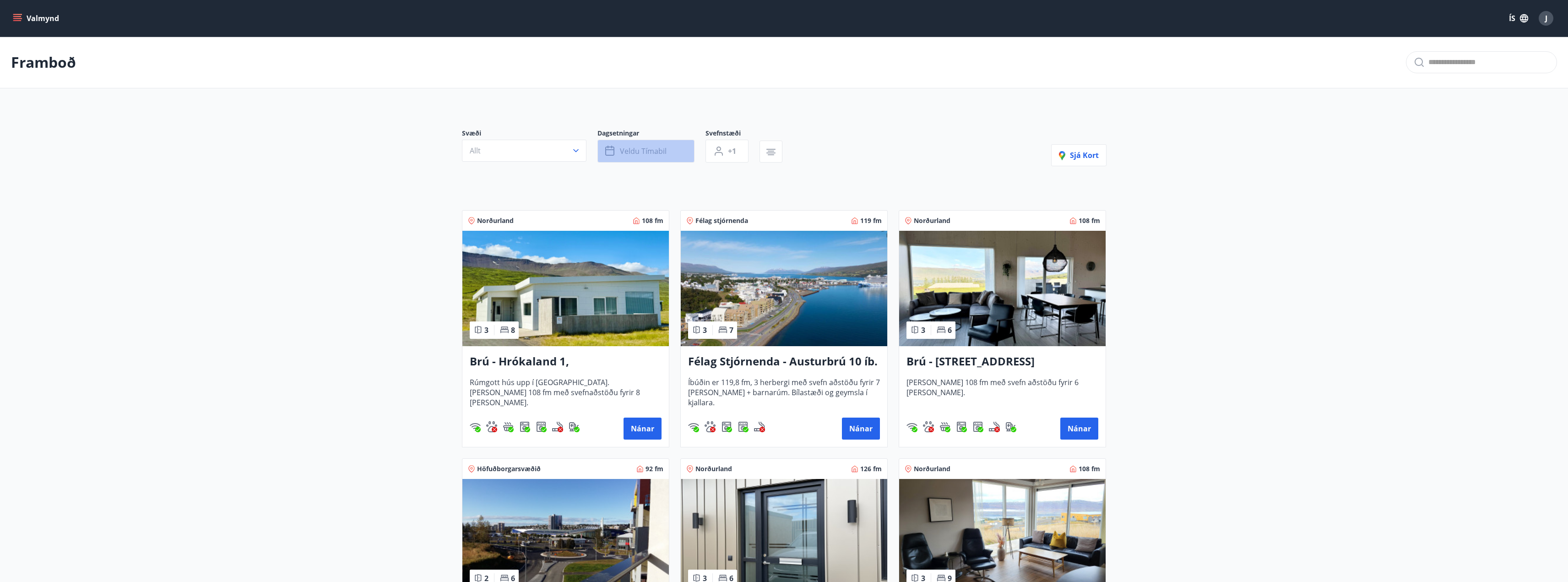
click at [614, 150] on icon "button" at bounding box center [611, 151] width 11 height 11
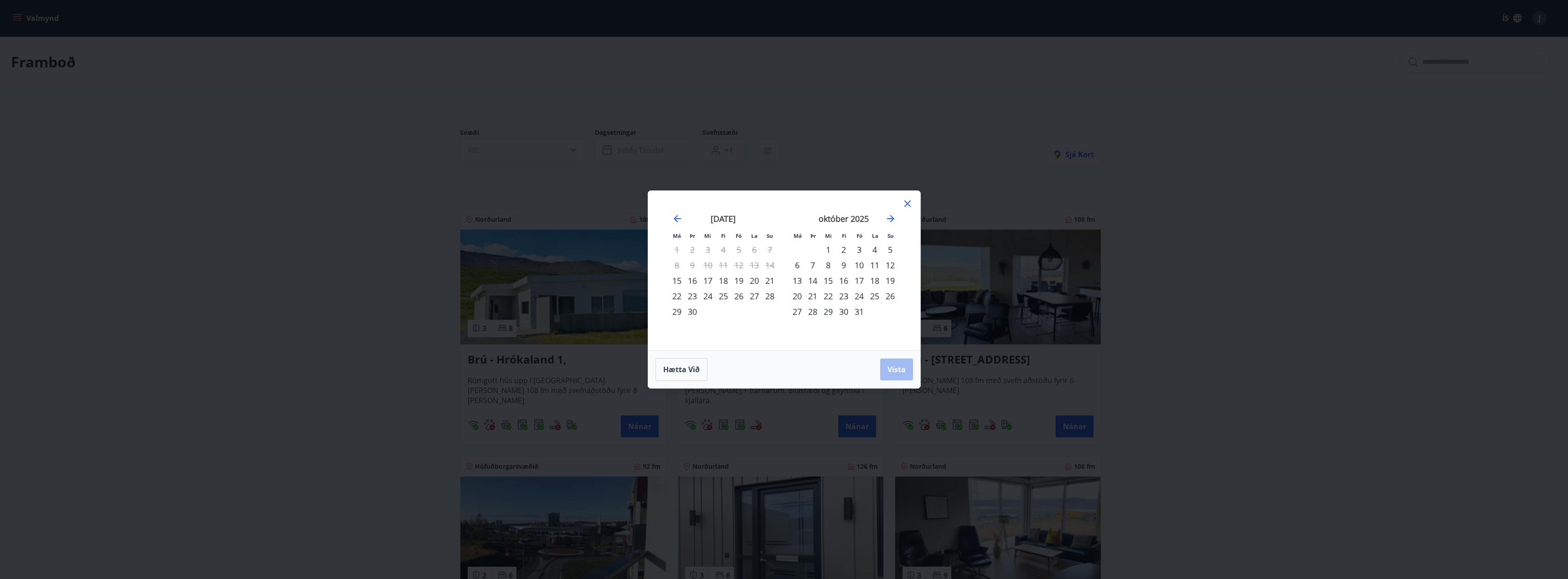
click at [740, 280] on div "19" at bounding box center [738, 280] width 15 height 15
click at [769, 279] on div "21" at bounding box center [769, 280] width 15 height 15
click at [899, 370] on span "Vista" at bounding box center [897, 369] width 18 height 10
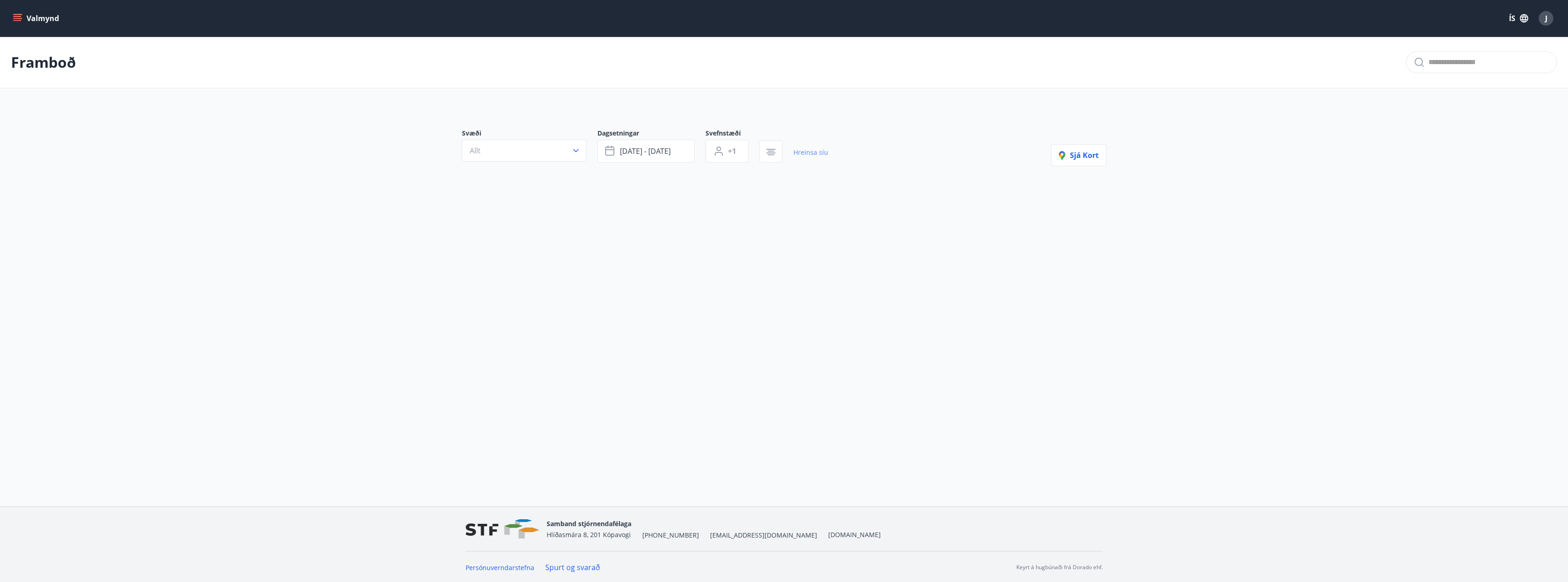
click at [811, 150] on link "Hreinsa síu" at bounding box center [811, 152] width 35 height 20
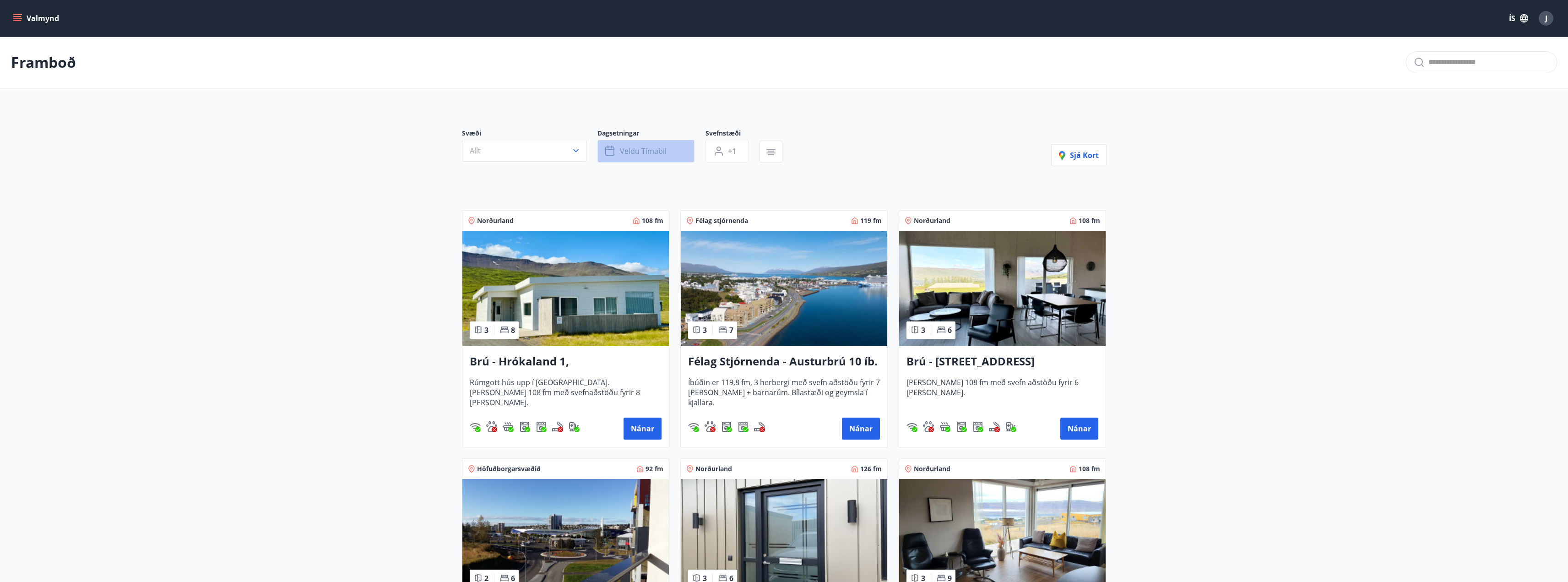
click at [609, 149] on icon "button" at bounding box center [611, 151] width 11 height 11
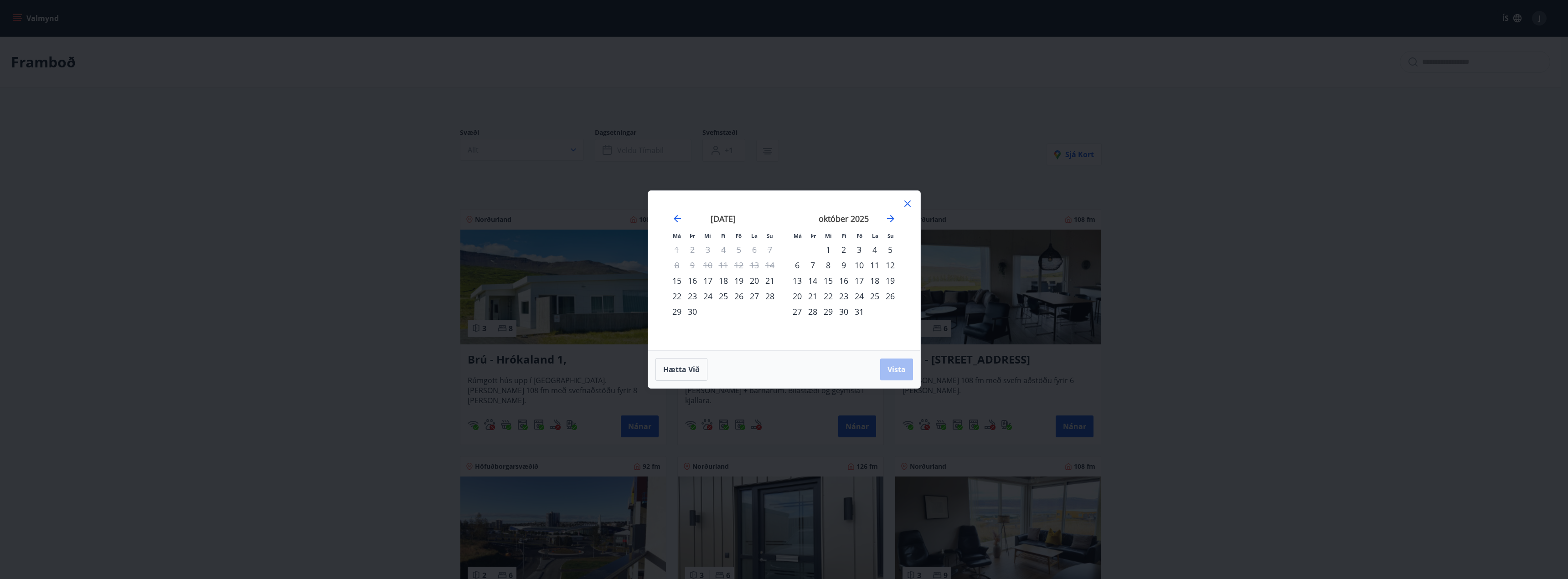
click at [756, 295] on div "27" at bounding box center [754, 296] width 15 height 15
click at [737, 298] on div "26" at bounding box center [738, 296] width 15 height 15
click at [771, 296] on div "28" at bounding box center [769, 296] width 15 height 15
click at [904, 367] on span "Vista" at bounding box center [897, 369] width 18 height 10
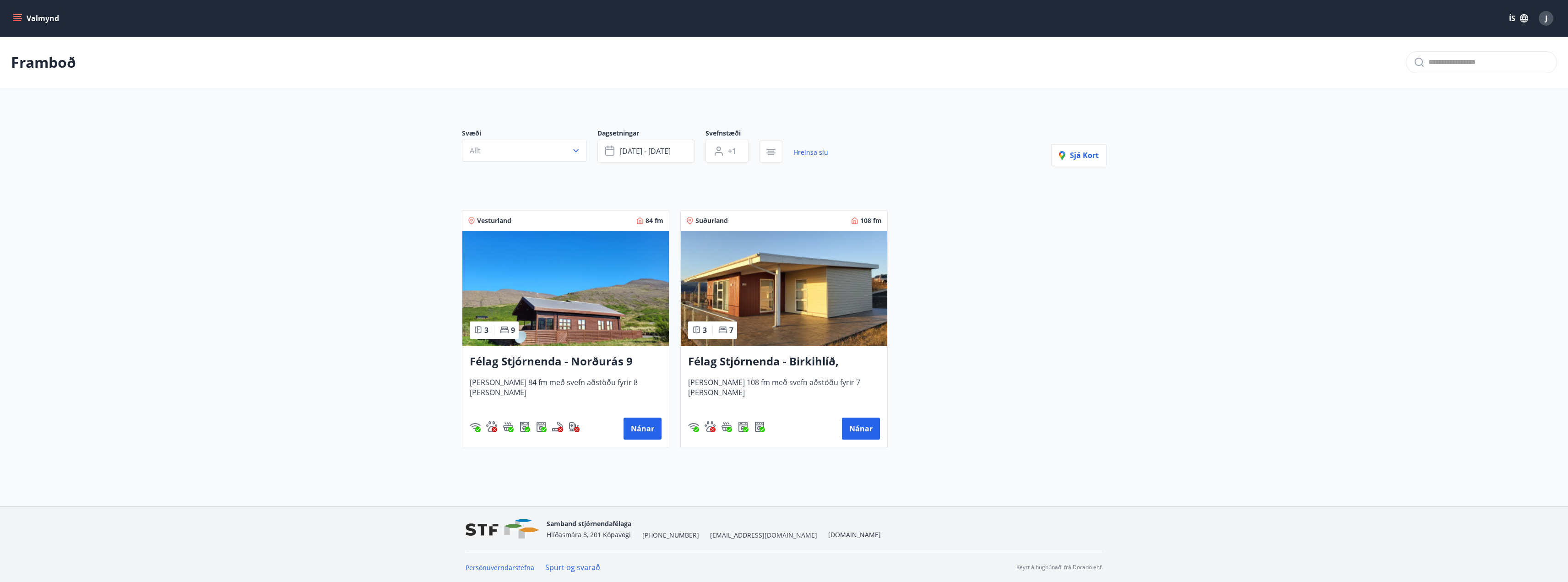
scroll to position [1, 0]
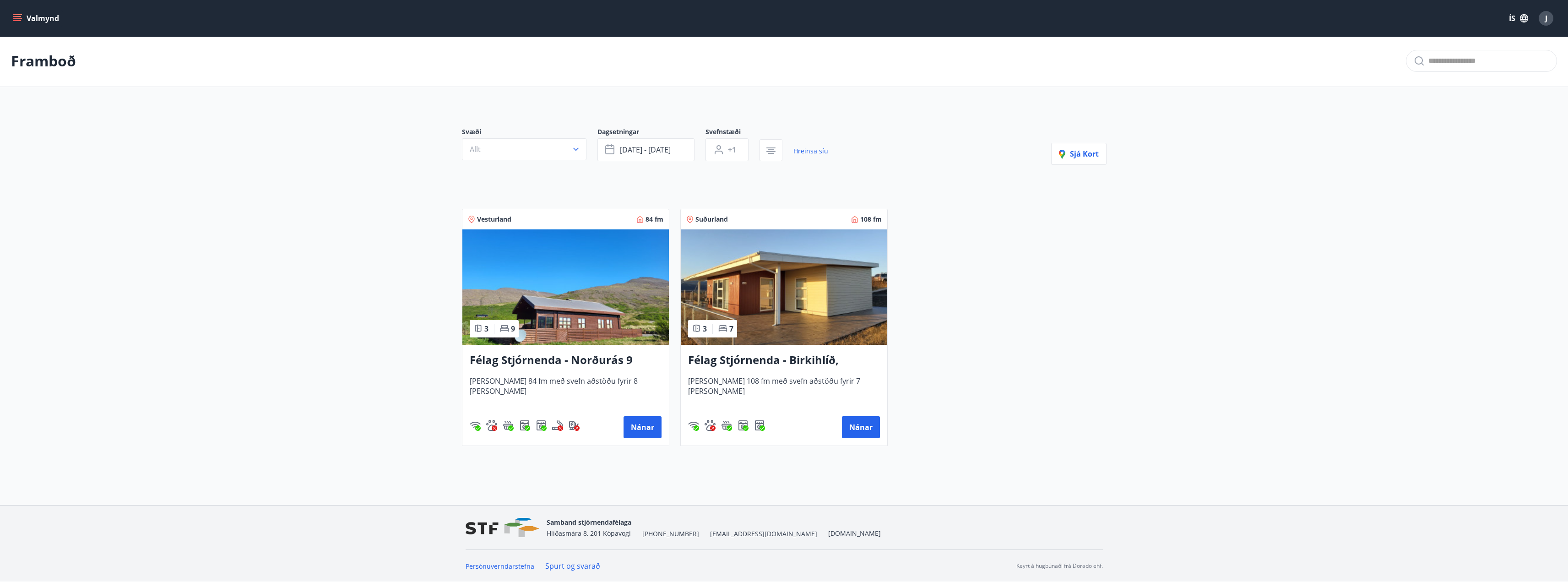
click at [776, 359] on h3 "Félag Stjórnenda - Birkihlíð, [GEOGRAPHIC_DATA]" at bounding box center [784, 360] width 192 height 17
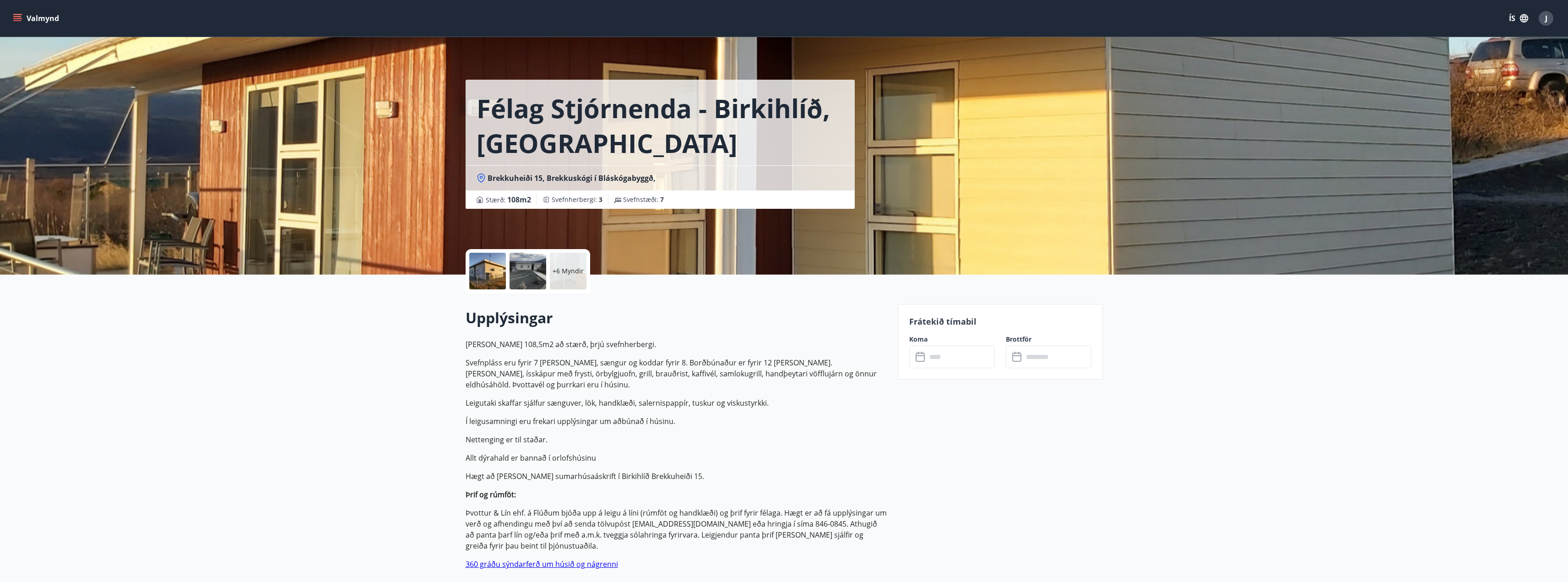
click at [566, 260] on div "+6 Myndir" at bounding box center [568, 271] width 37 height 37
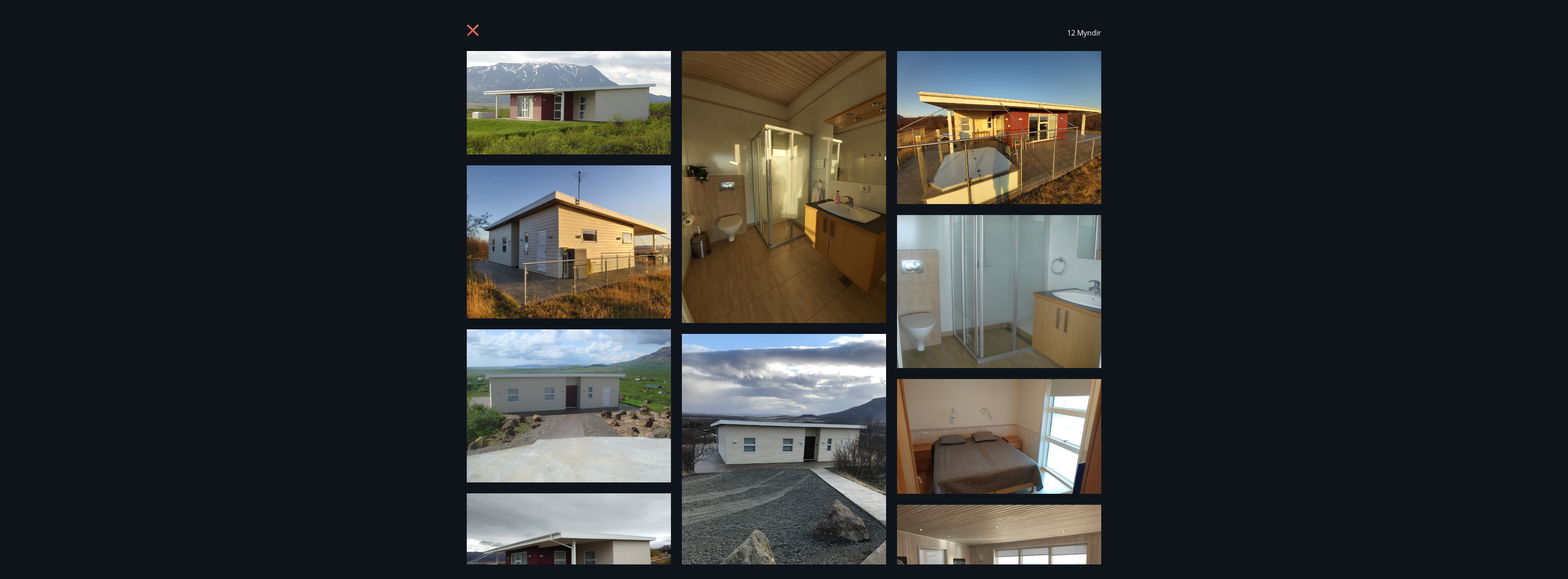
click at [470, 29] on icon at bounding box center [474, 32] width 15 height 15
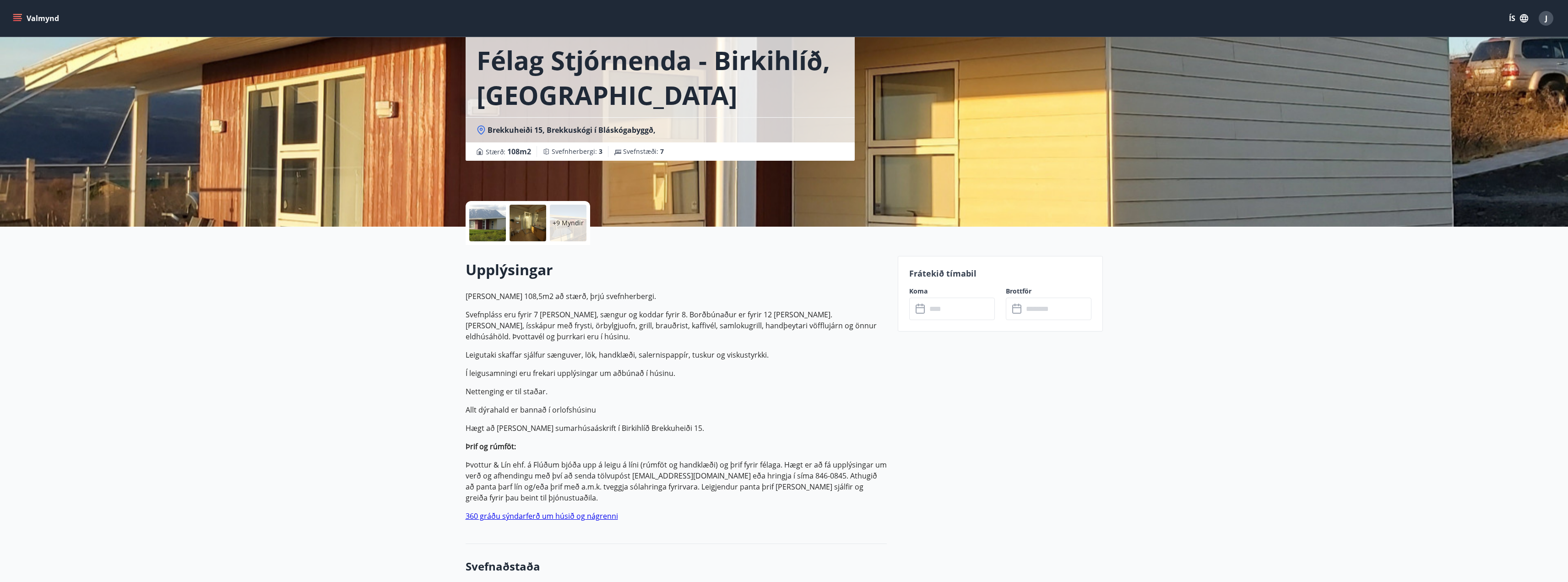
scroll to position [46, 0]
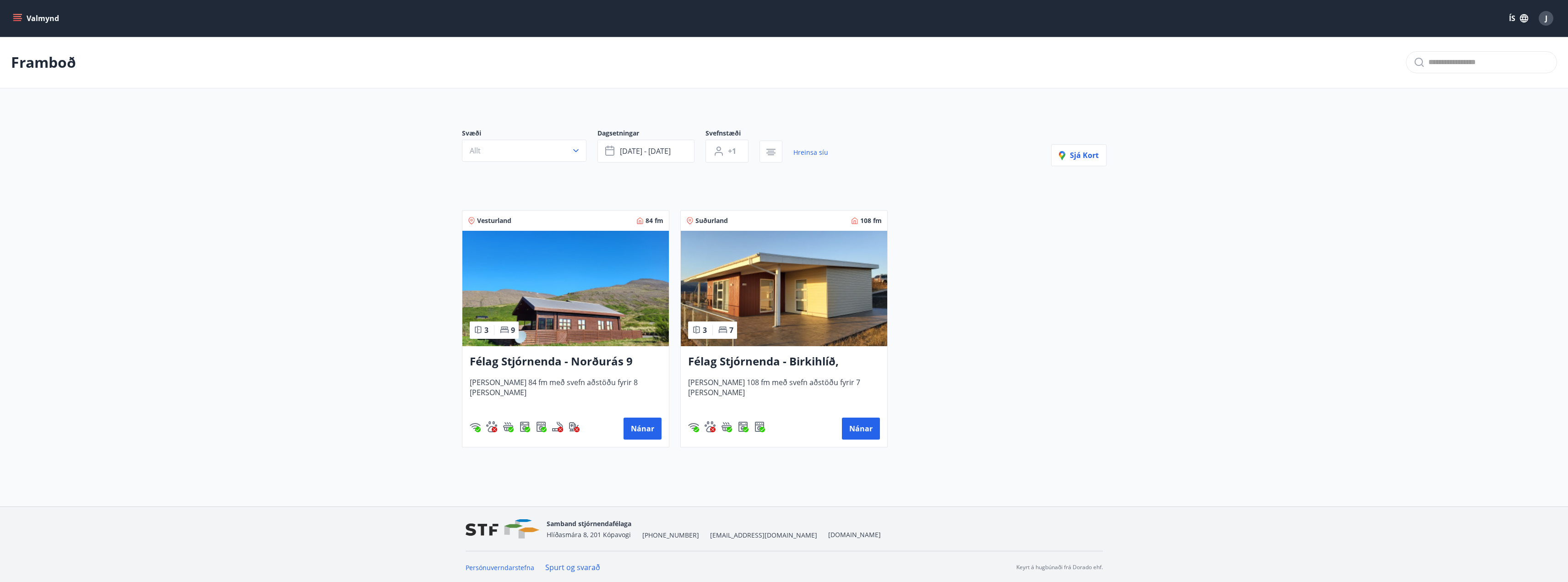
scroll to position [1, 0]
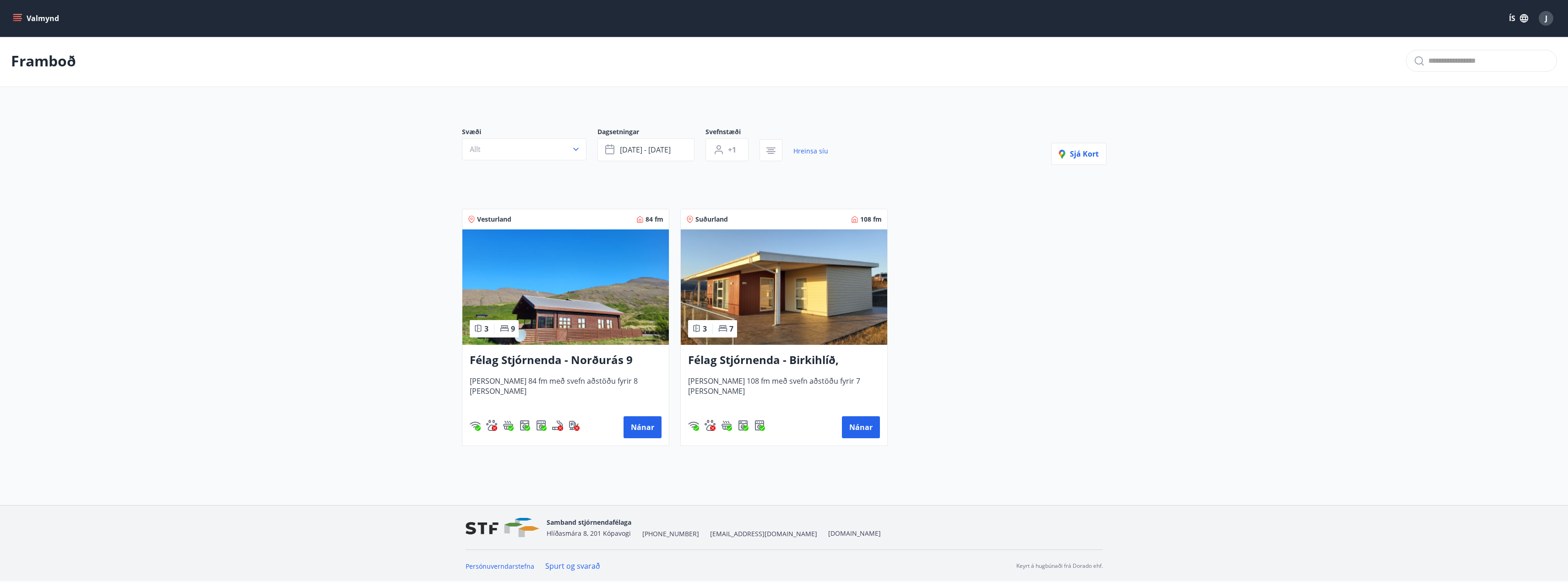
click at [604, 361] on h3 "Félag Stjórnenda - Norðurás 9" at bounding box center [565, 360] width 192 height 17
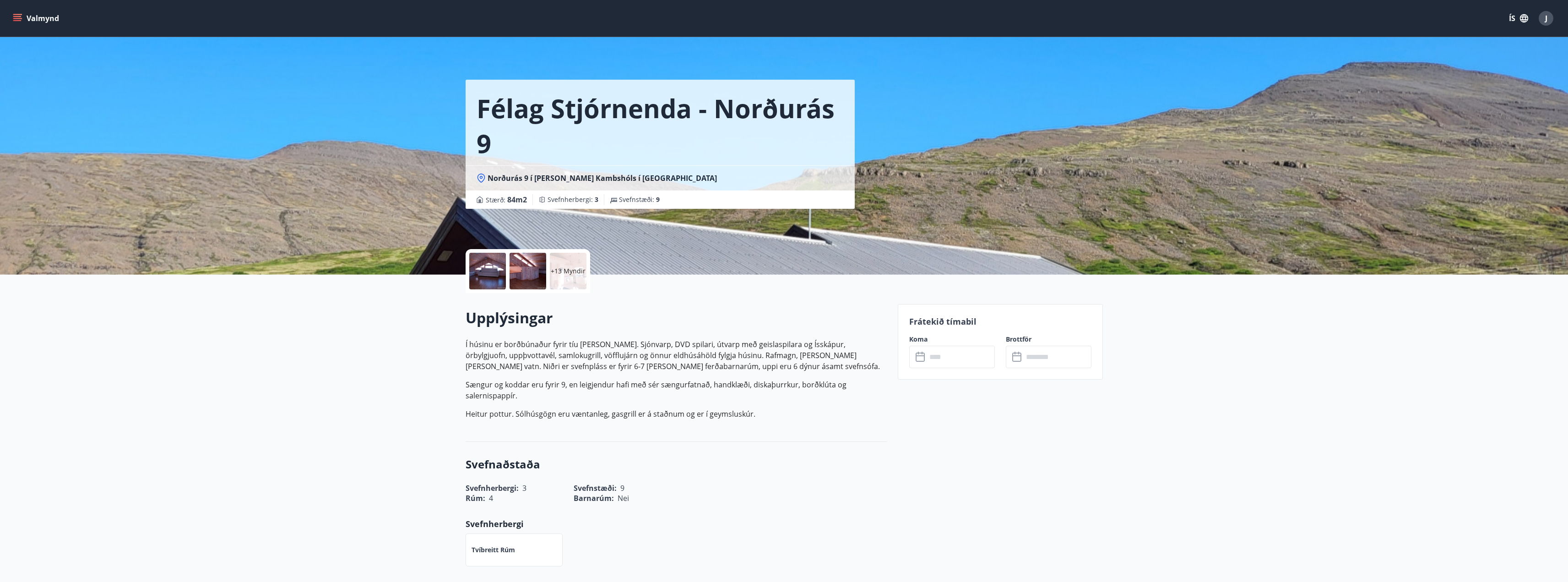
click at [570, 270] on p "+13 Myndir" at bounding box center [568, 271] width 35 height 9
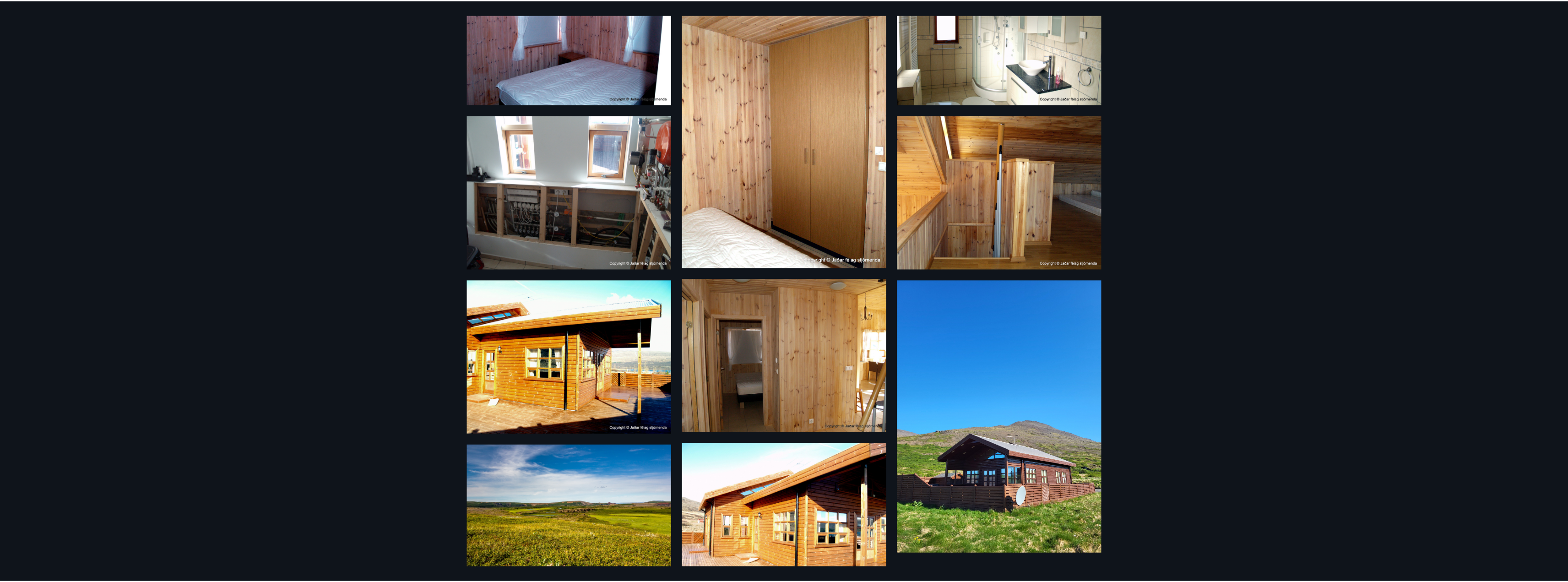
scroll to position [628, 0]
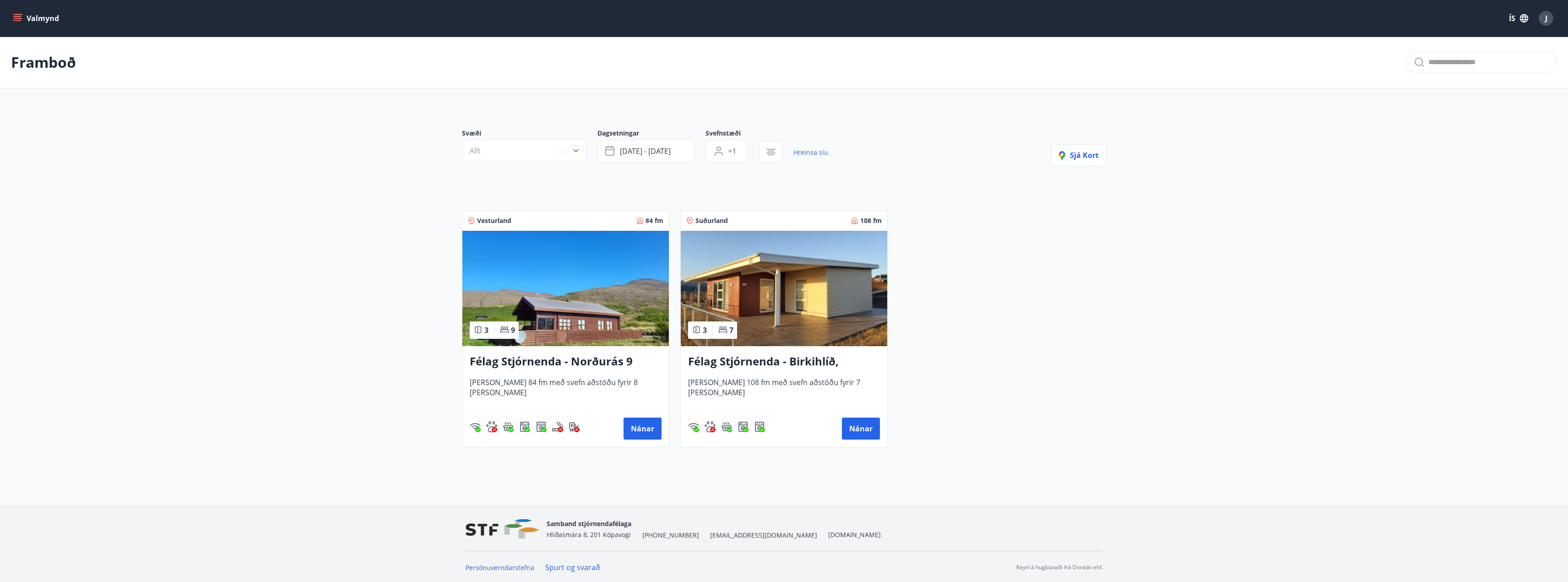
scroll to position [1, 0]
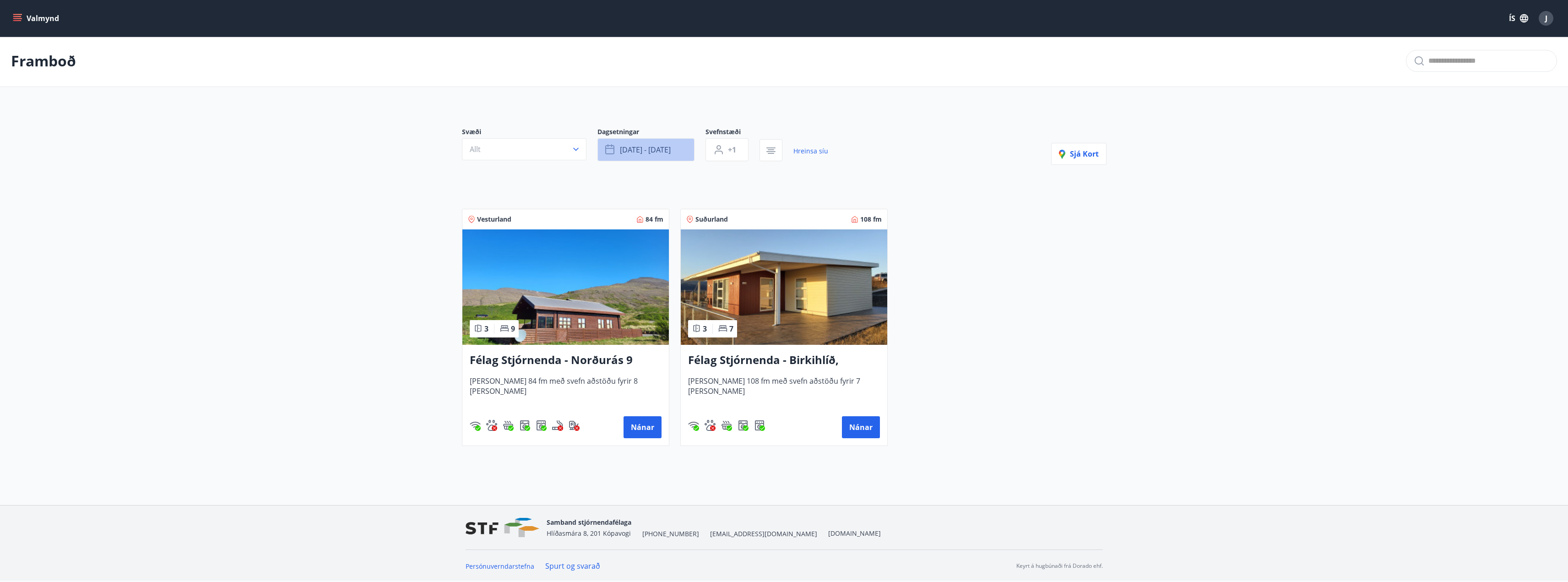
click at [627, 146] on span "[DATE] - [DATE]" at bounding box center [645, 150] width 51 height 10
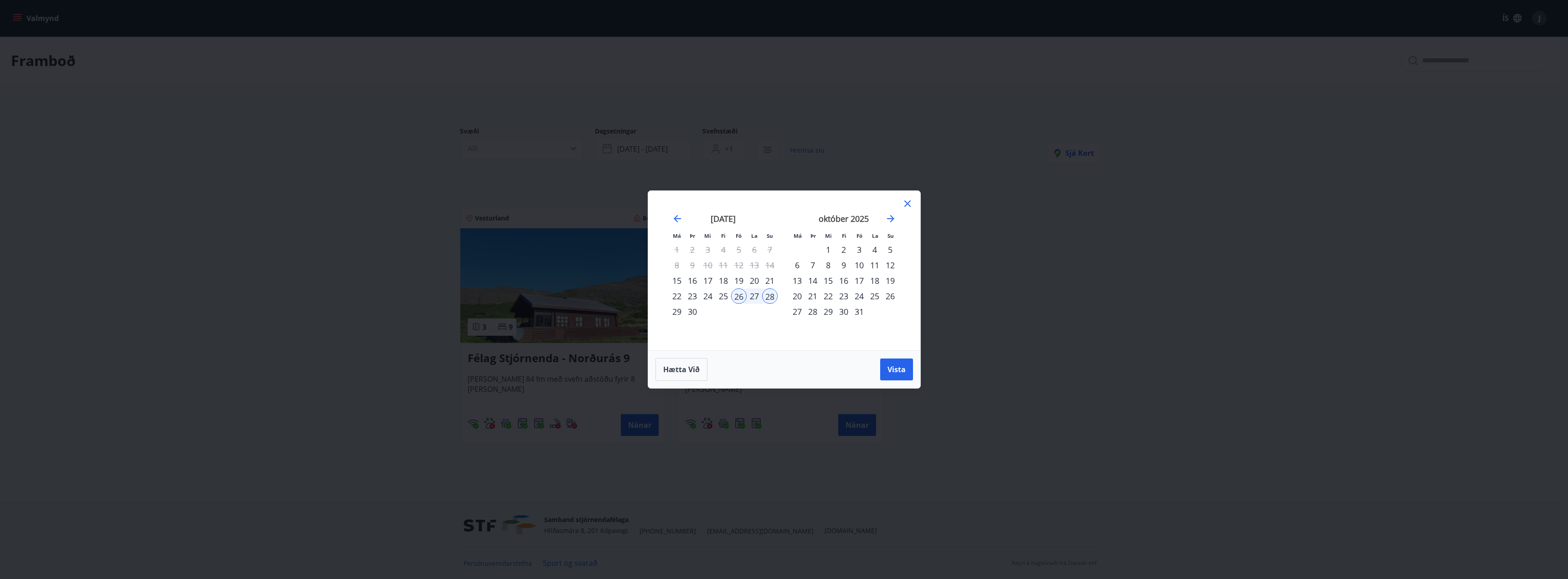
click at [903, 199] on icon at bounding box center [908, 204] width 11 height 11
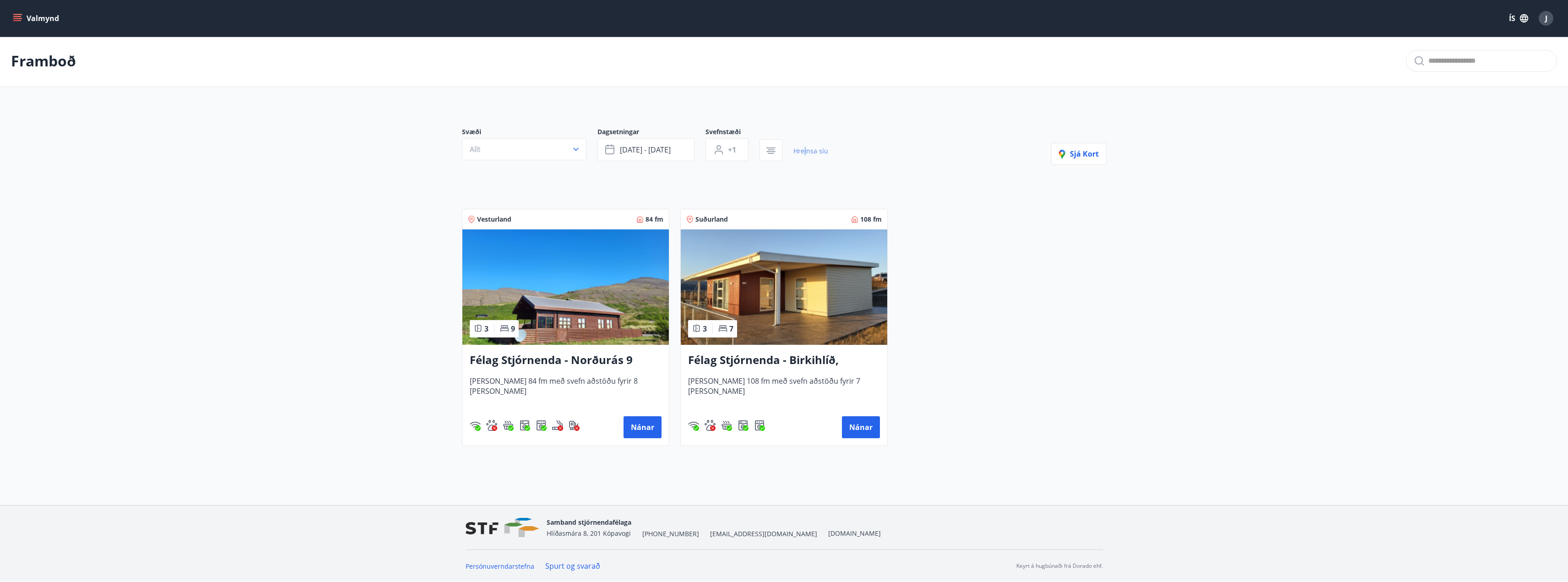
click at [804, 146] on link "Hreinsa síu" at bounding box center [811, 151] width 35 height 20
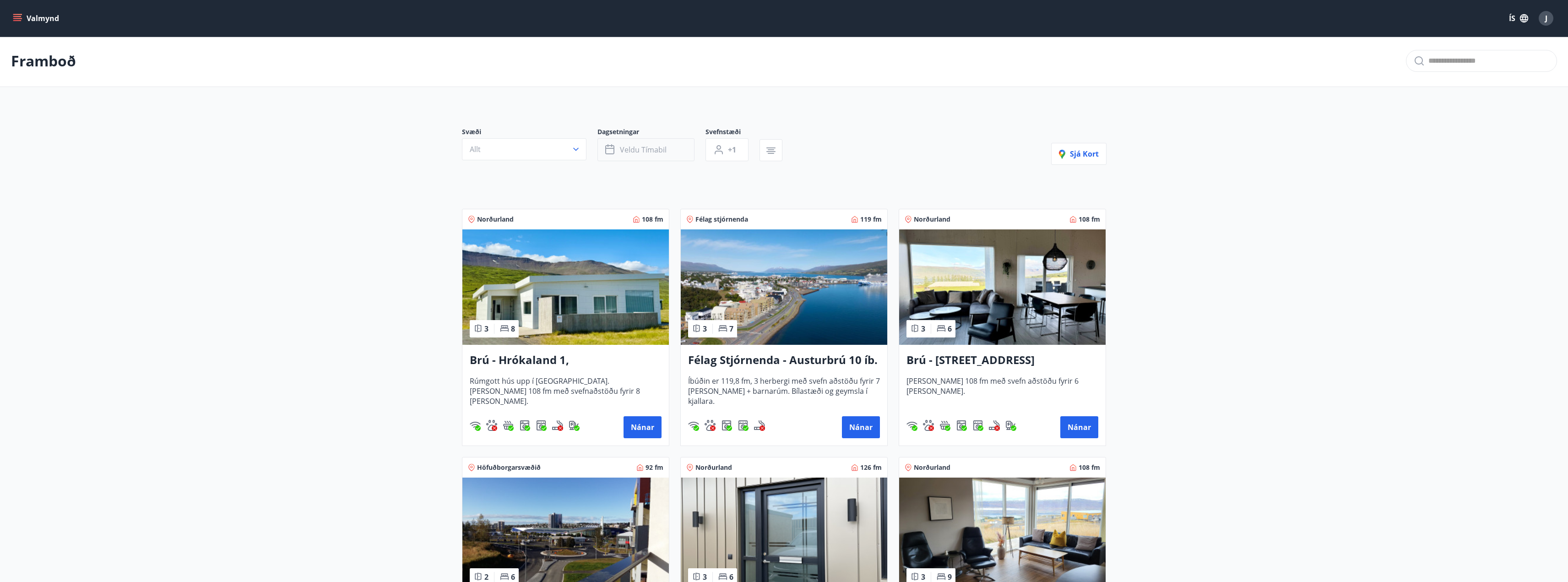
click at [637, 145] on span "Veldu tímabil" at bounding box center [643, 150] width 46 height 10
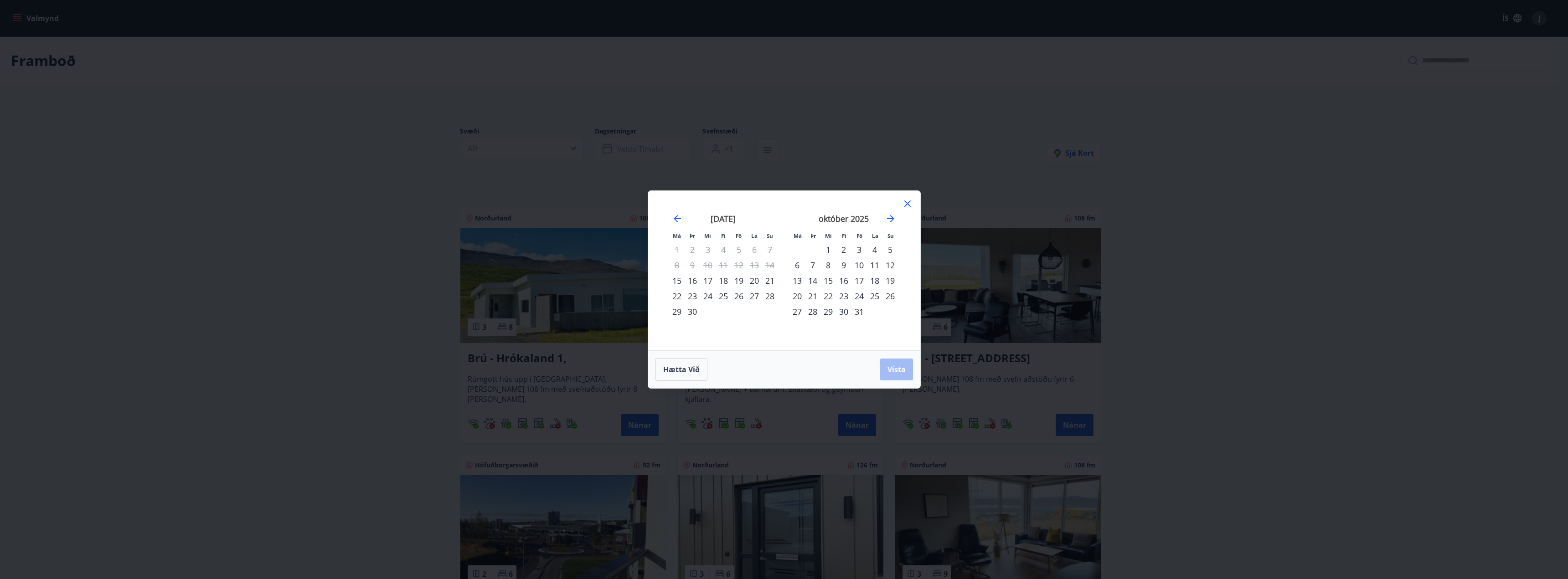
click at [857, 246] on div "3" at bounding box center [859, 249] width 15 height 15
click at [797, 264] on div "6" at bounding box center [797, 265] width 15 height 15
click at [900, 364] on span "Vista" at bounding box center [897, 369] width 18 height 10
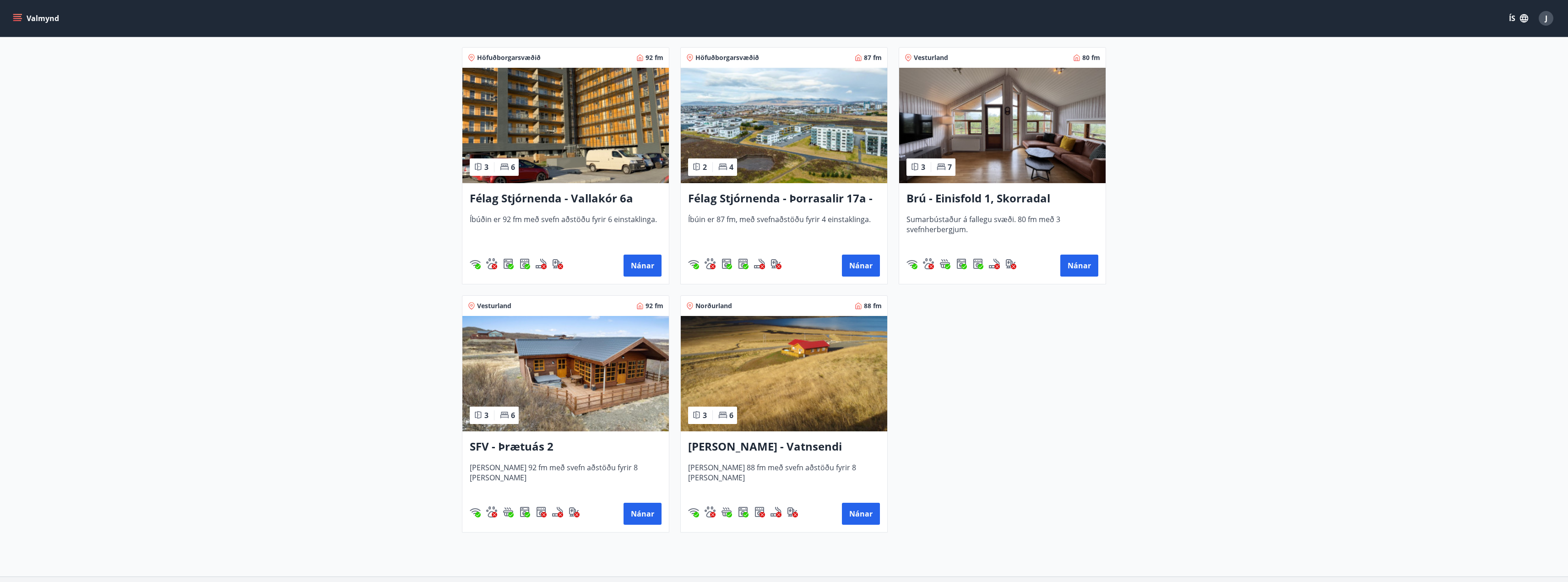
scroll to position [413, 0]
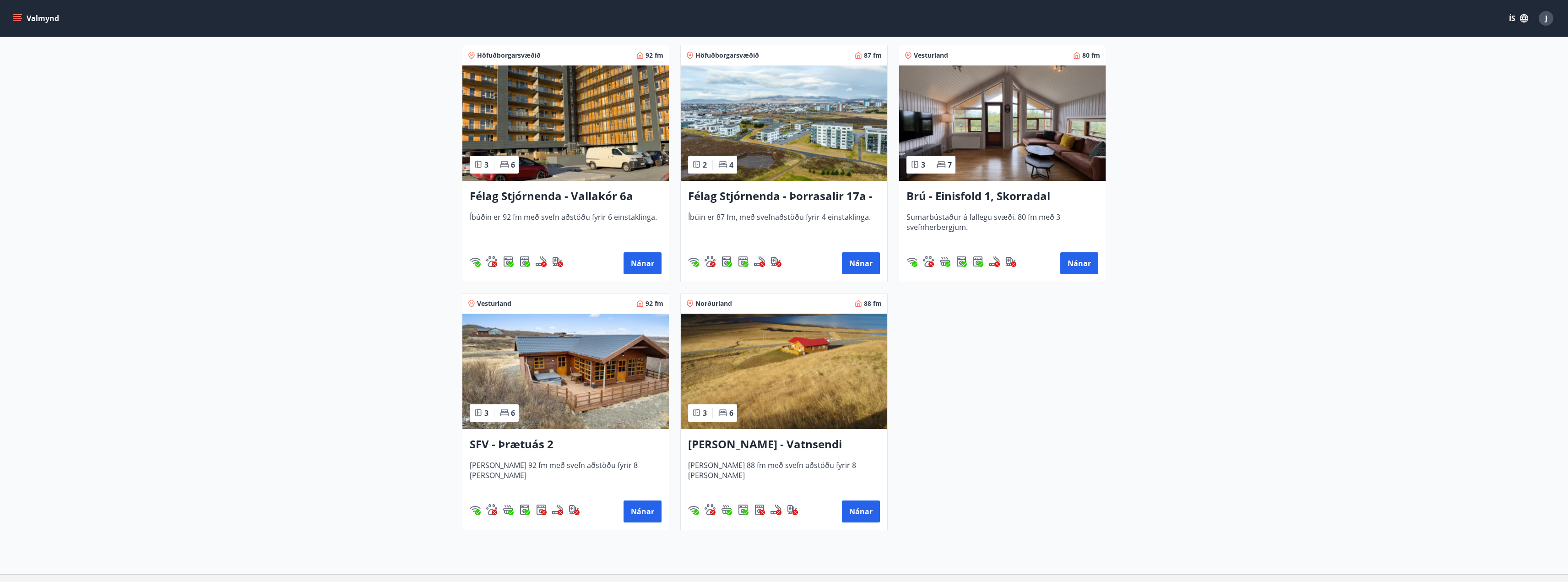
click at [540, 443] on h3 "SFV - Þrætuás 2" at bounding box center [565, 444] width 192 height 17
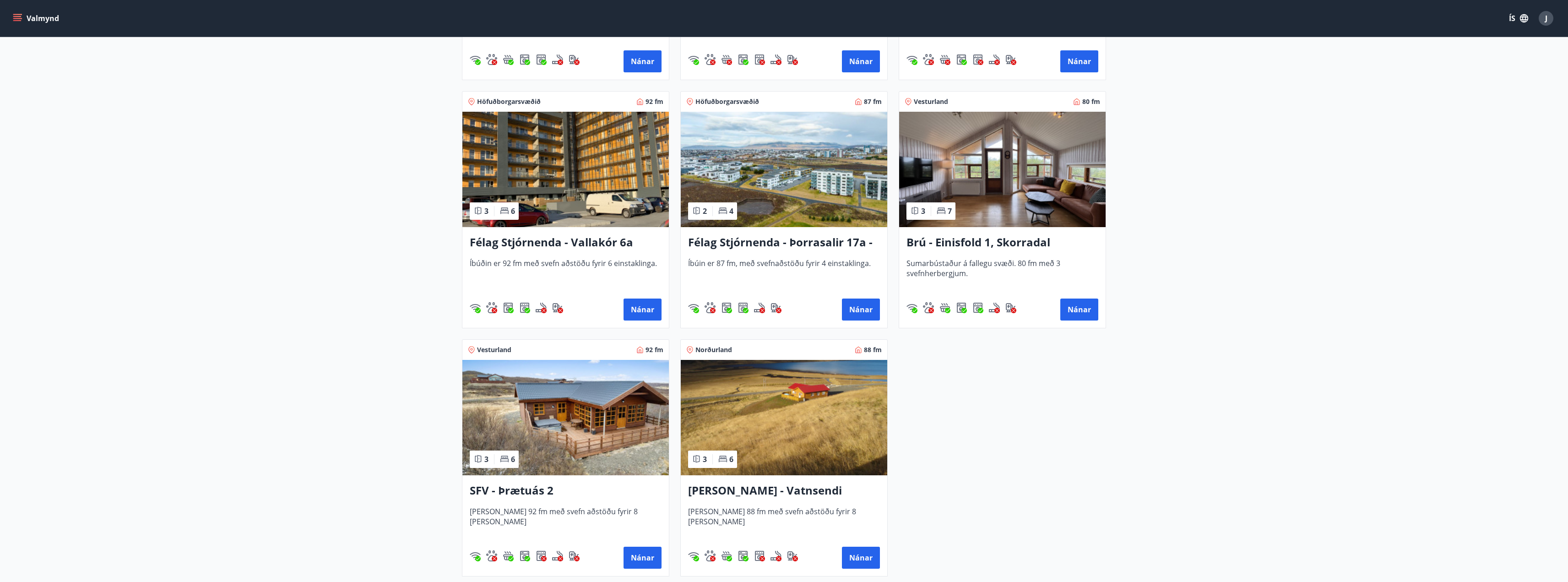
scroll to position [366, 0]
click at [958, 241] on h3 "Brú - Einisfold 1, Skorradal" at bounding box center [1003, 243] width 192 height 17
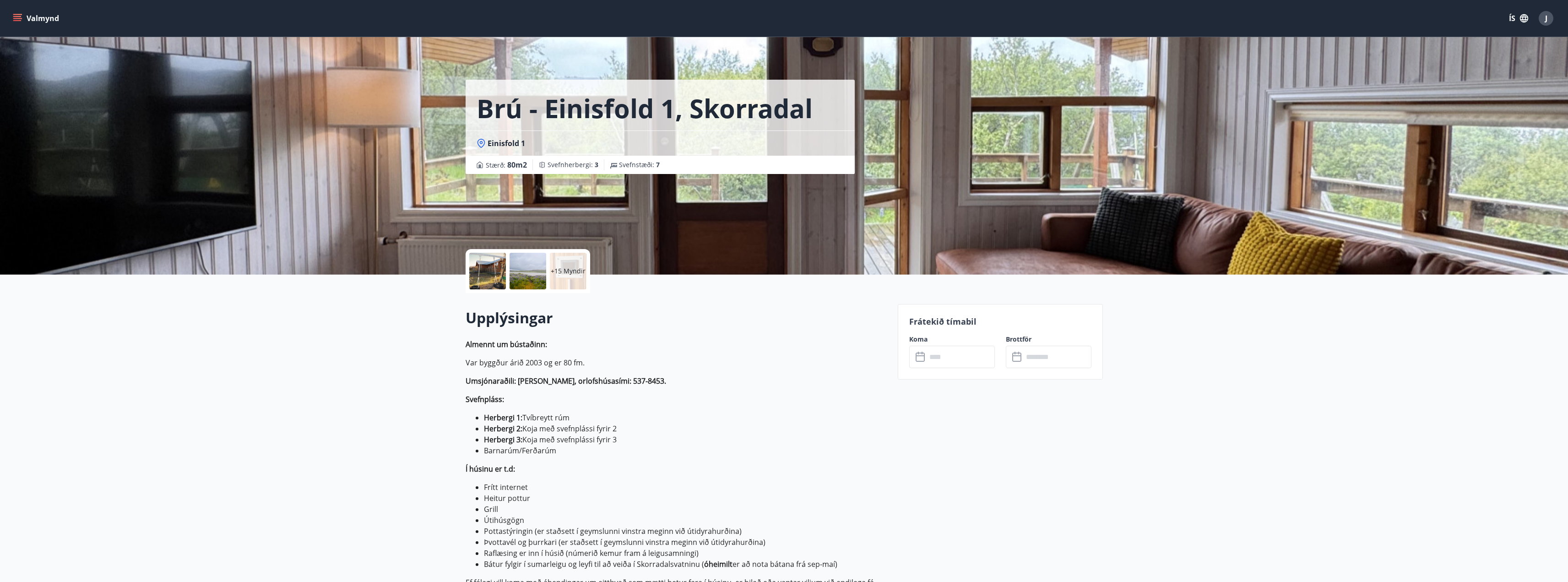
click at [561, 271] on p "+15 Myndir" at bounding box center [568, 271] width 35 height 9
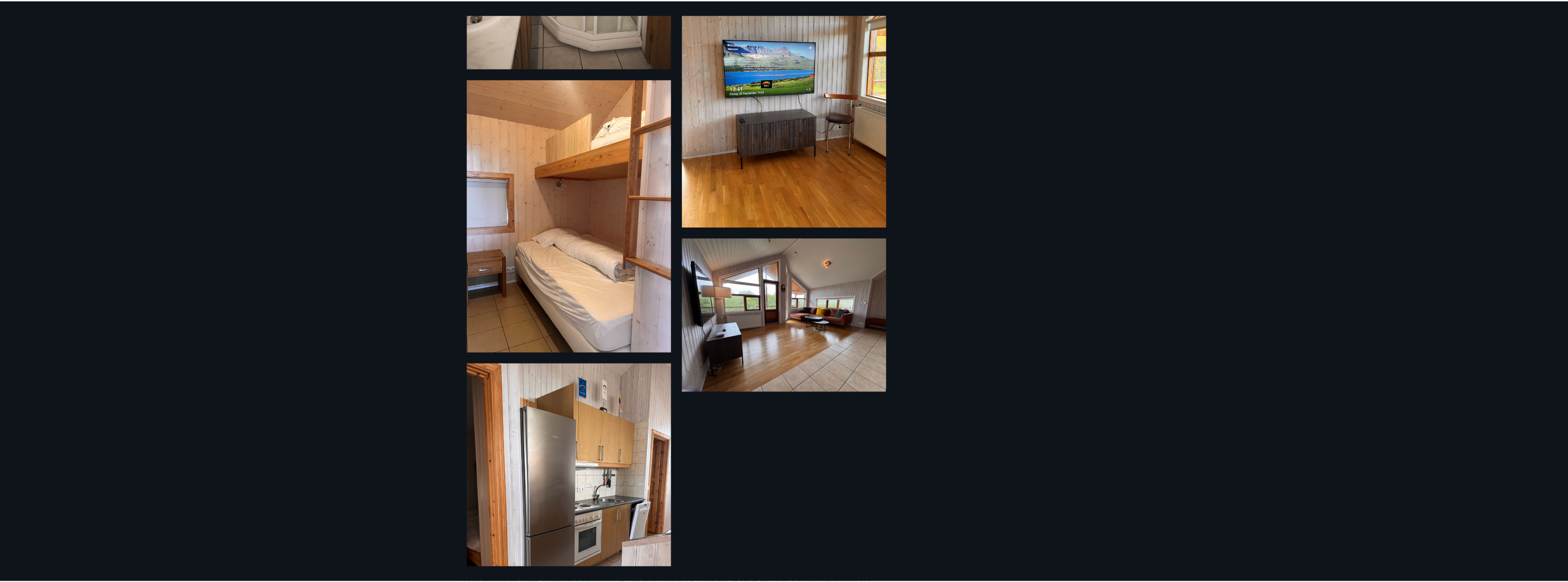
scroll to position [1244, 0]
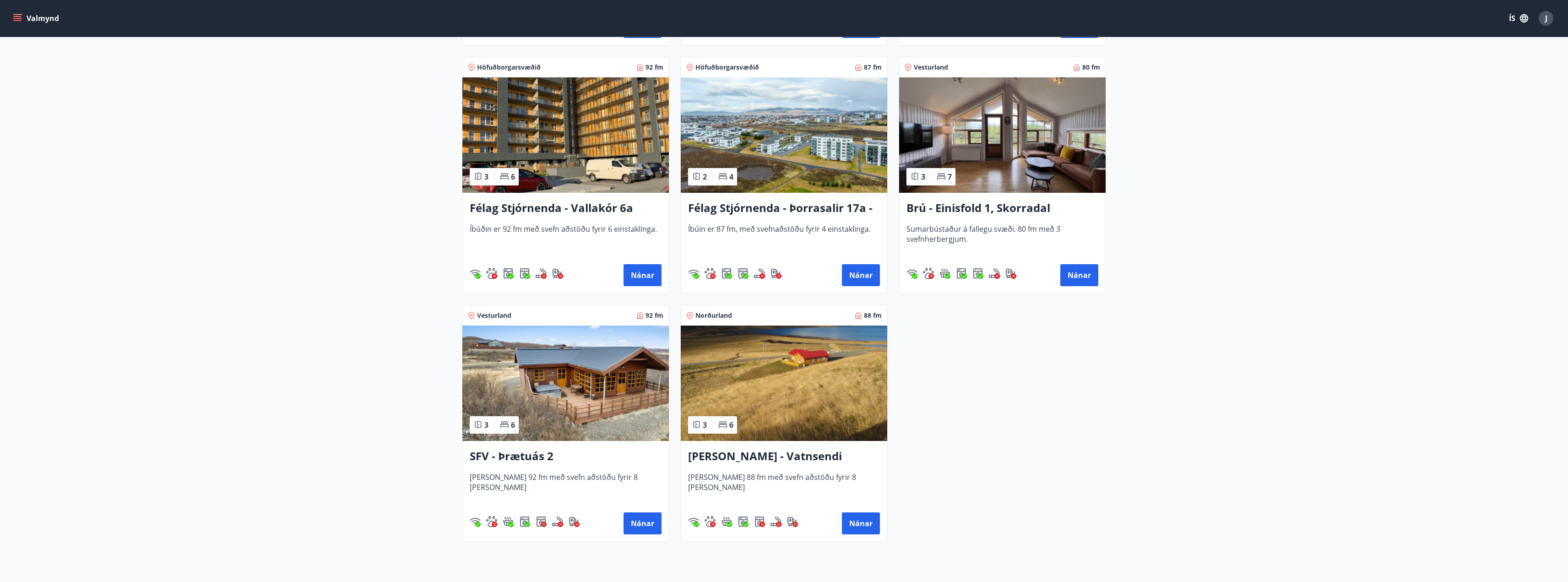
scroll to position [482, 0]
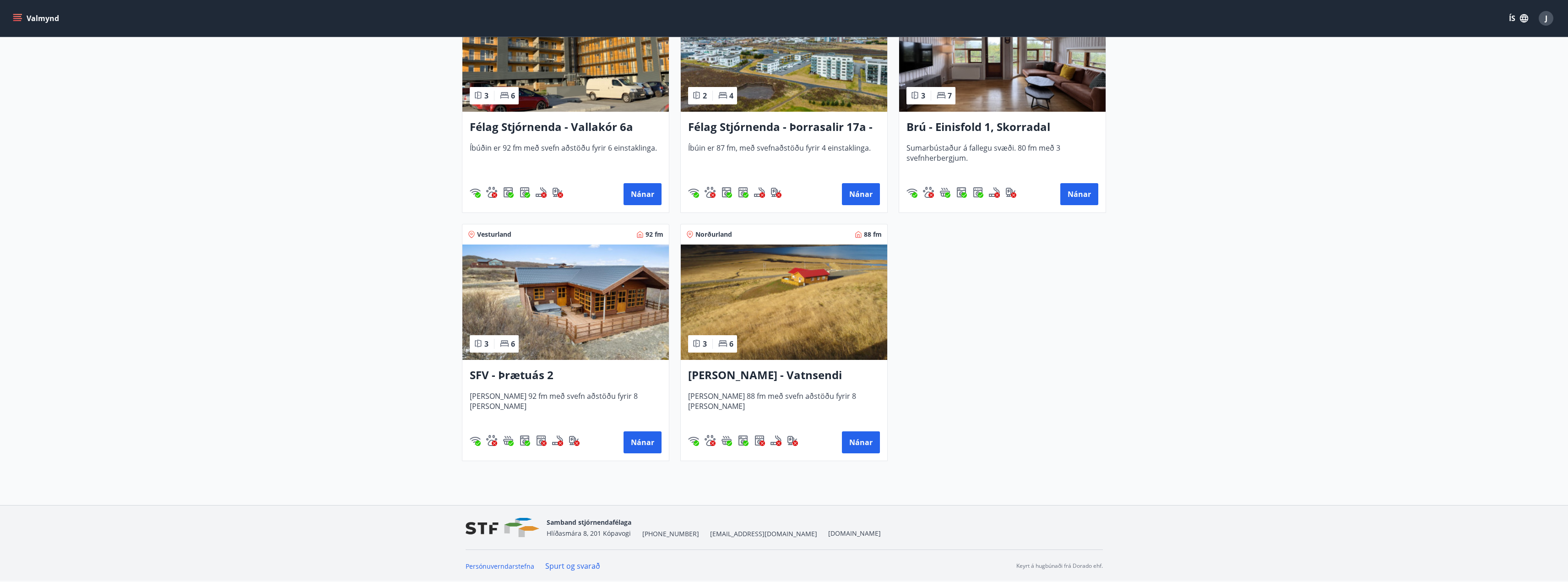
click at [768, 375] on h3 "[PERSON_NAME] - Vatnsendi Ólafsfirði" at bounding box center [784, 375] width 192 height 17
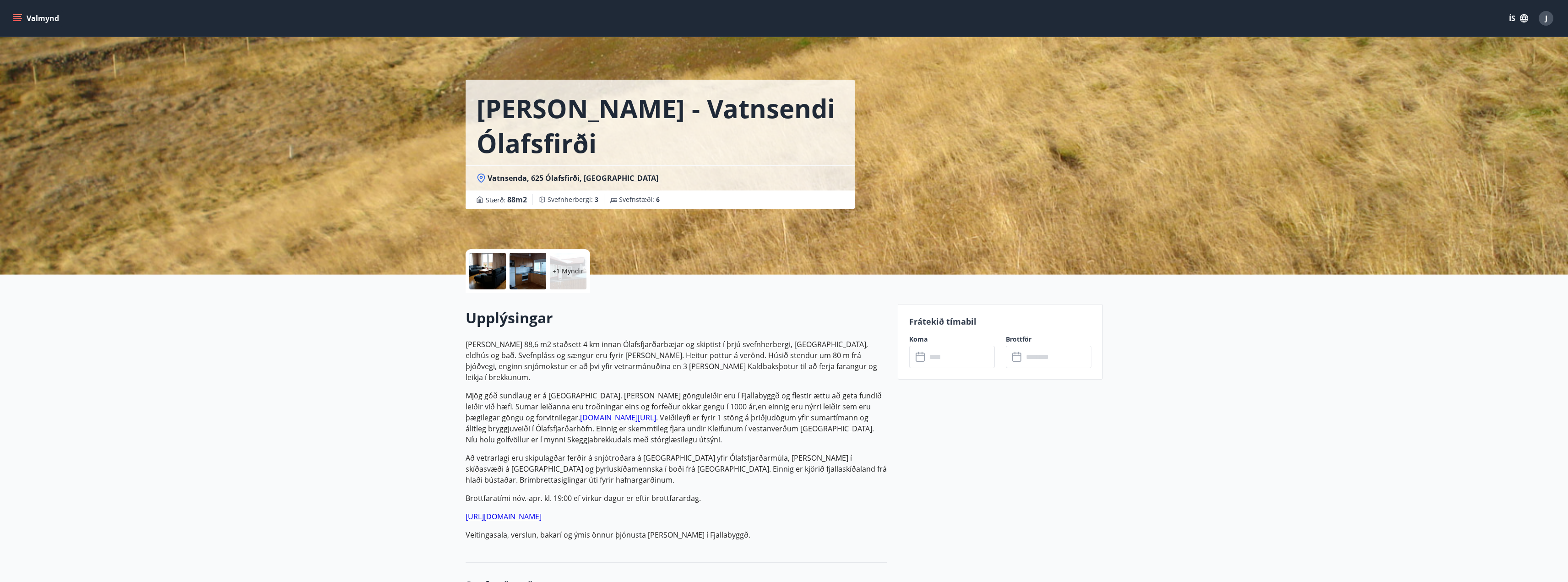
click at [561, 273] on p "+1 Myndir" at bounding box center [568, 271] width 31 height 9
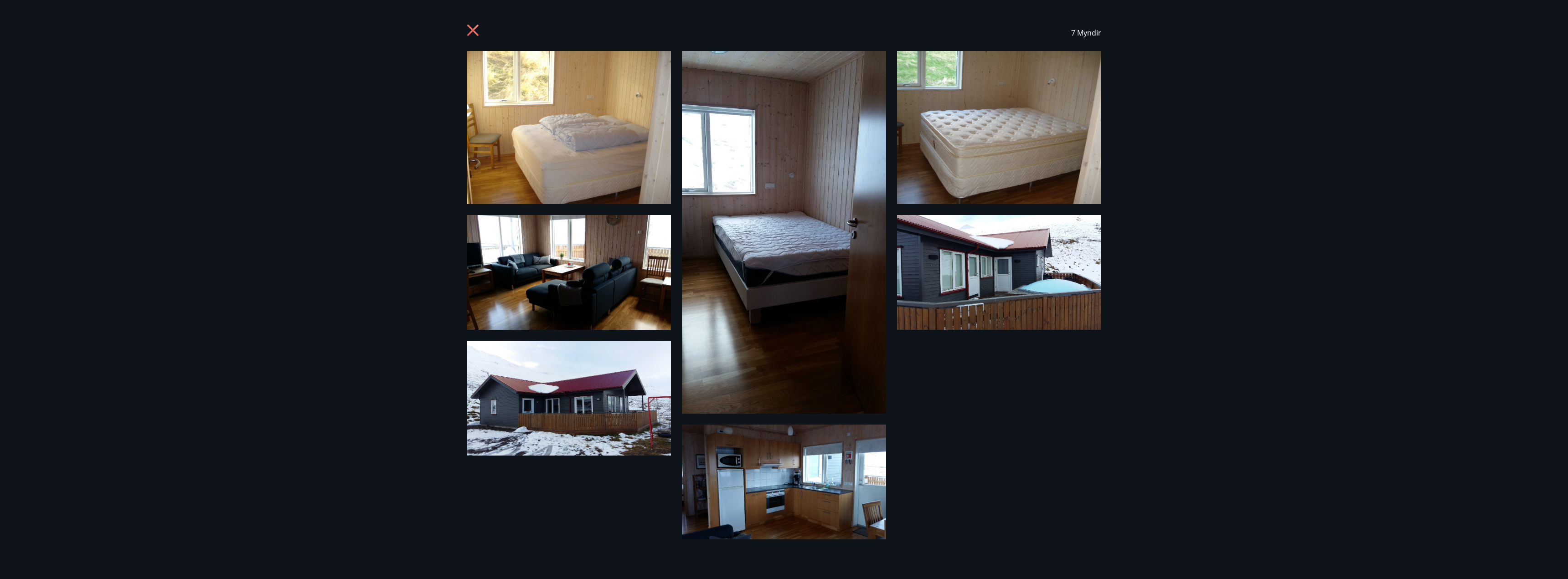
click at [476, 29] on icon at bounding box center [474, 32] width 15 height 15
